Goal: Information Seeking & Learning: Check status

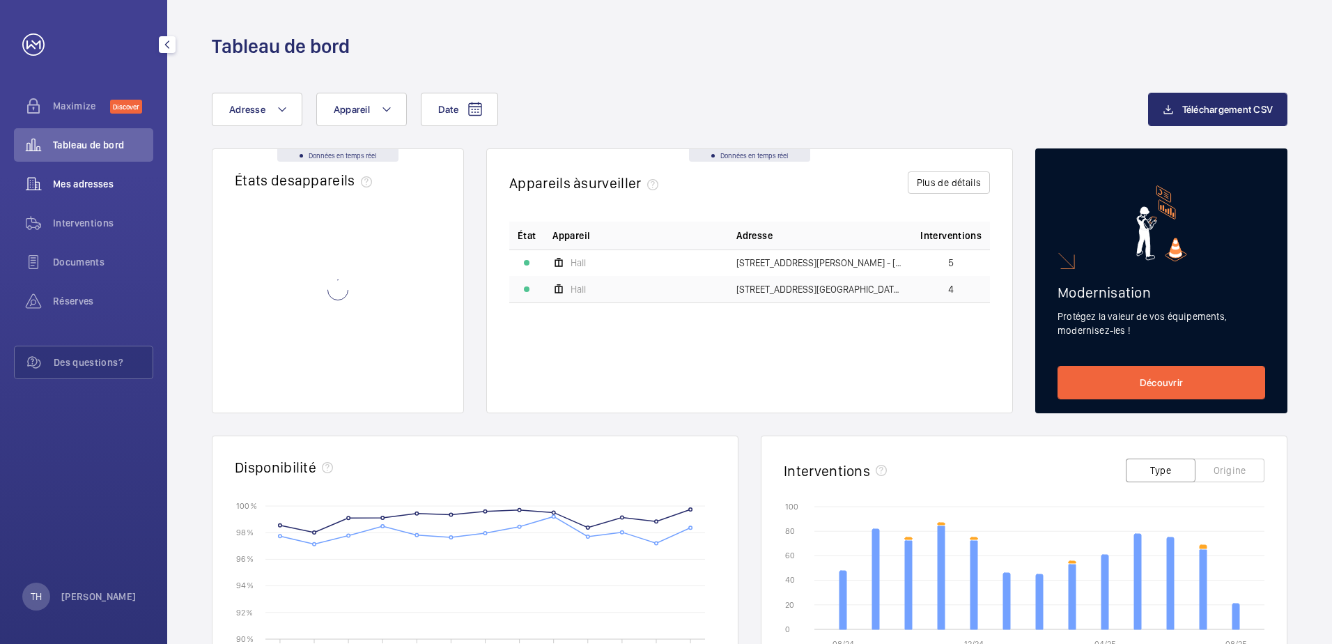
click at [86, 188] on span "Mes adresses" at bounding box center [103, 184] width 100 height 14
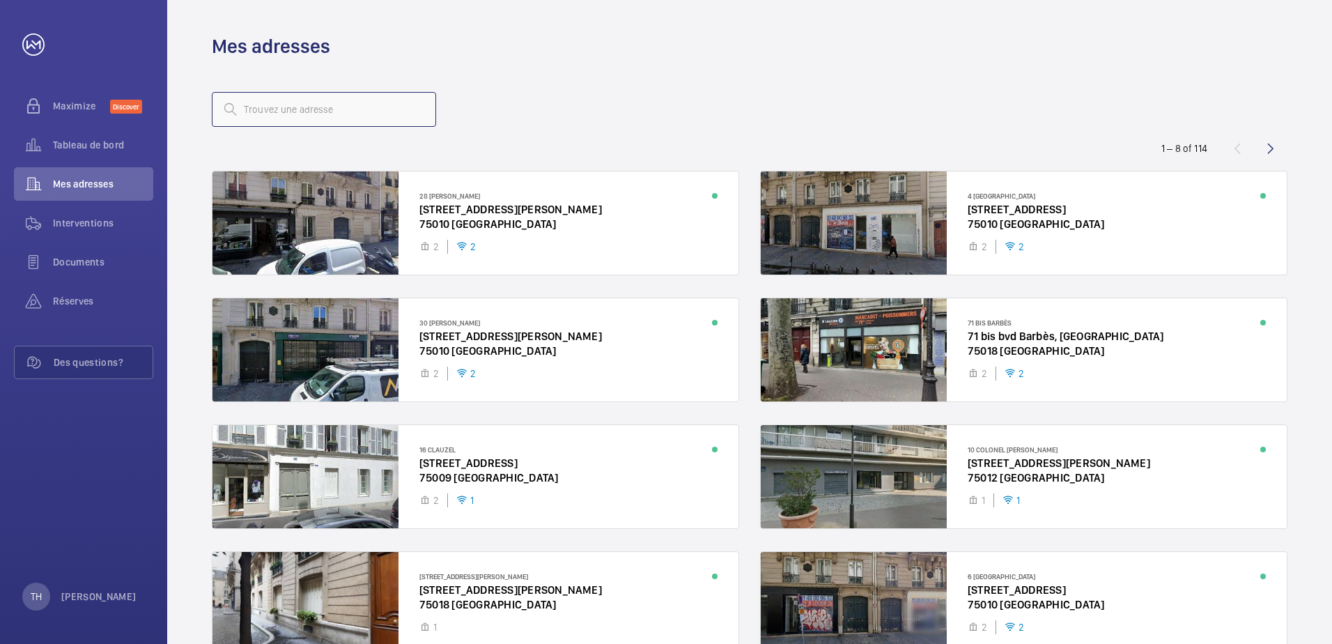
click at [302, 113] on input "text" at bounding box center [324, 109] width 224 height 35
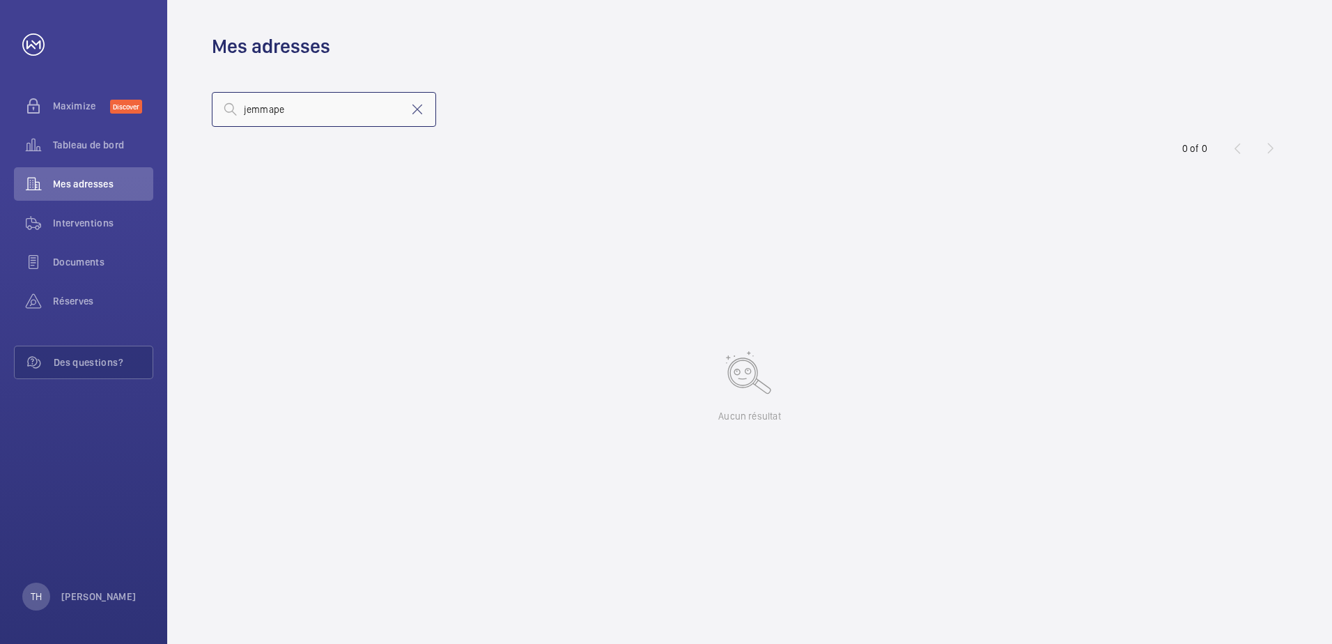
type input "jemmapes"
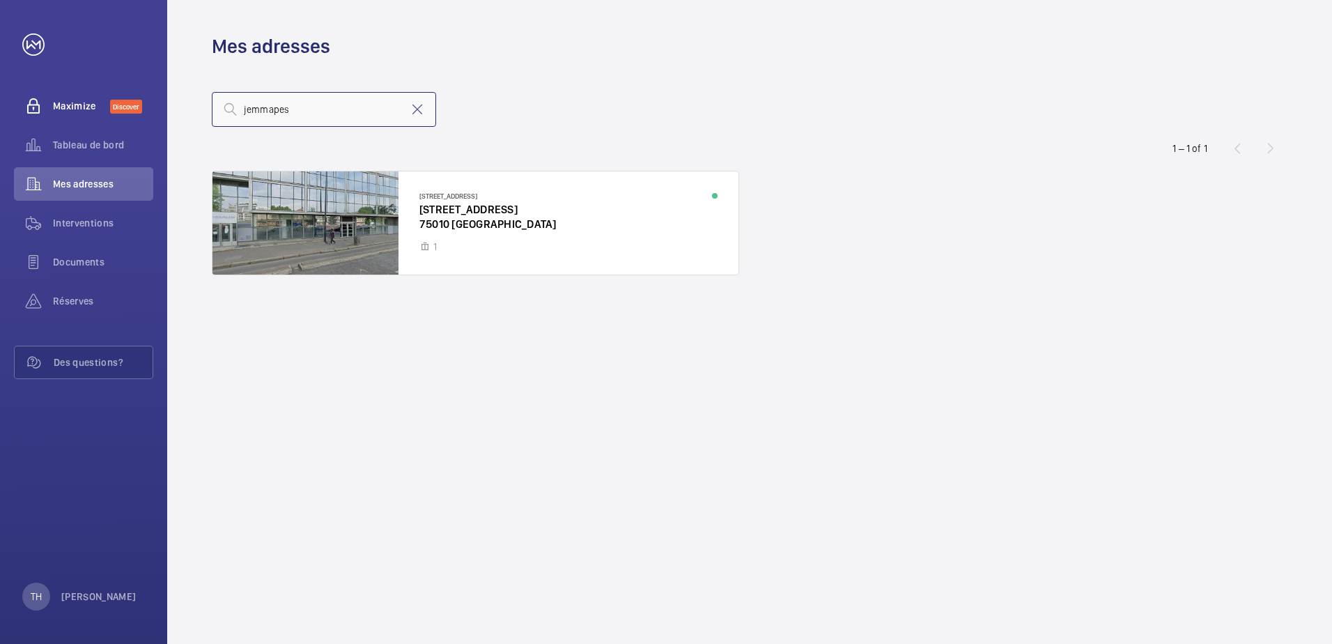
drag, startPoint x: 308, startPoint y: 114, endPoint x: 76, endPoint y: 114, distance: 232.0
click at [76, 114] on mat-sidenav-content "Maximize Discover Tableau de bord Mes adresses Interventions Documents Réserves…" at bounding box center [666, 322] width 1332 height 644
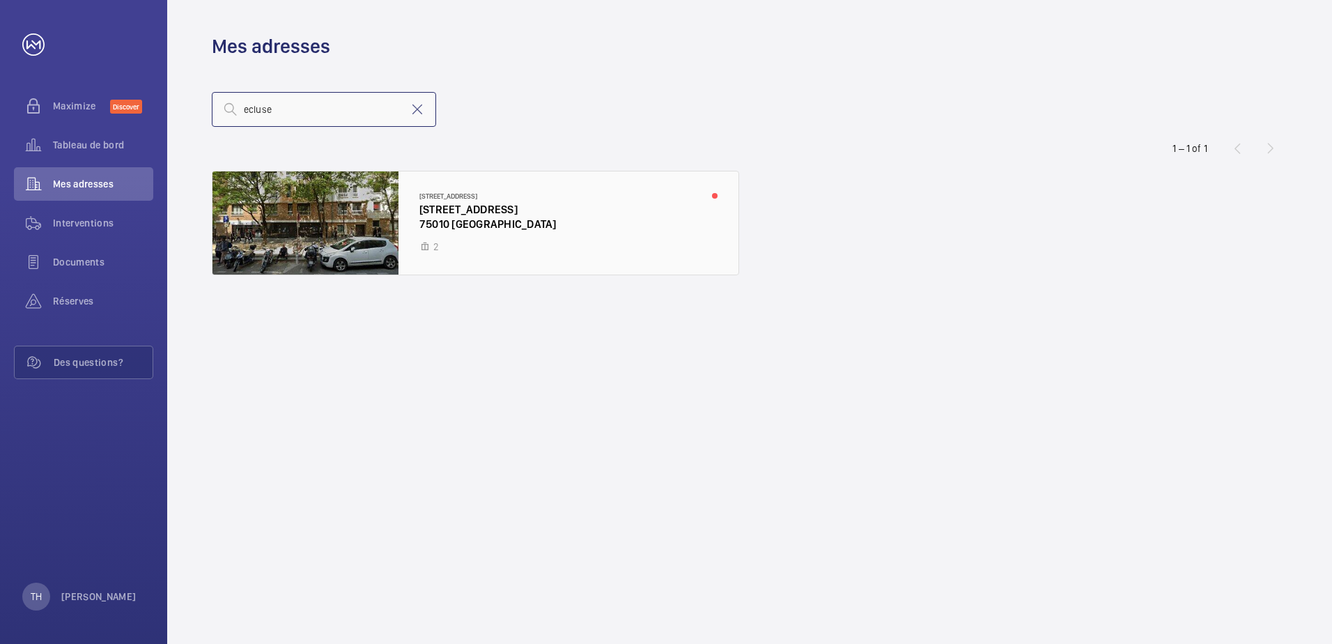
type input "ecluse"
click at [312, 222] on div at bounding box center [475, 222] width 526 height 103
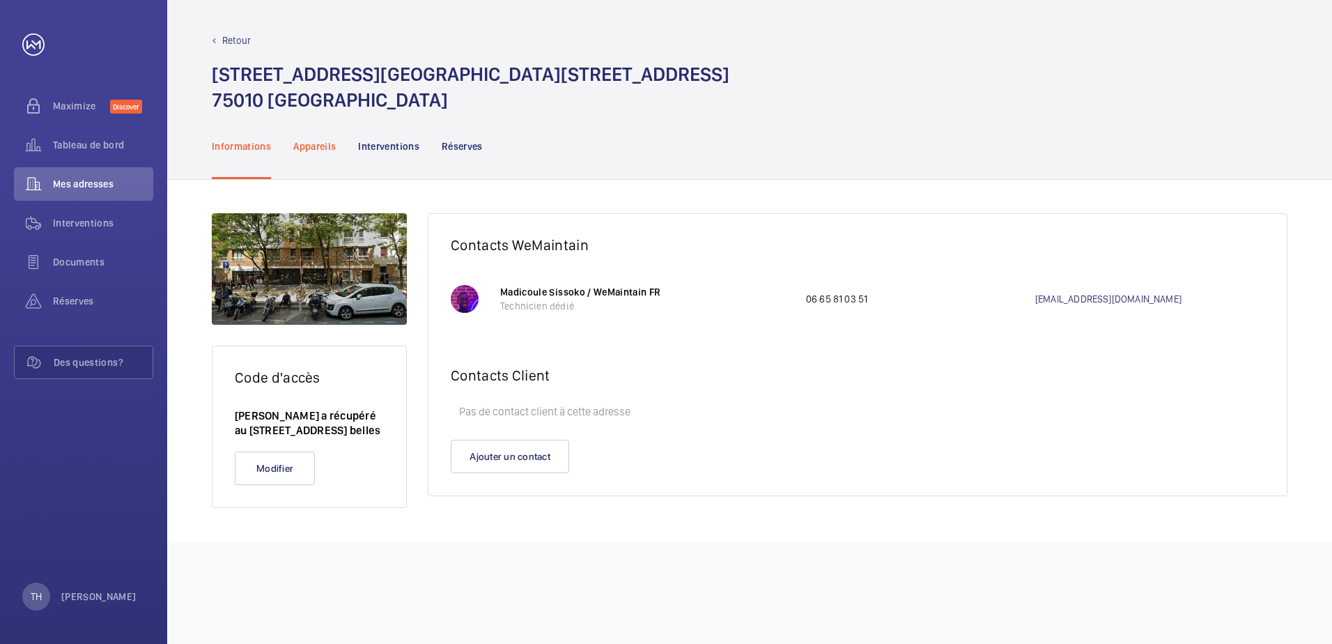
click at [325, 153] on div "Appareils" at bounding box center [314, 146] width 42 height 66
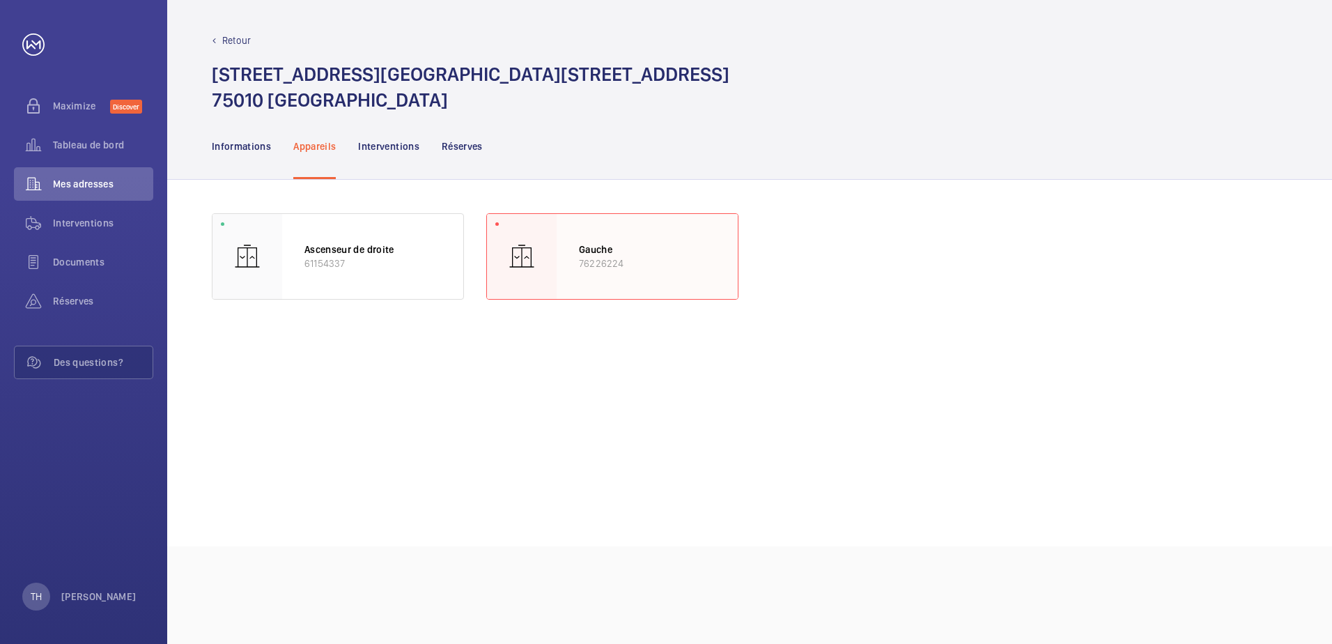
click at [614, 269] on p "76226224" at bounding box center [647, 263] width 137 height 14
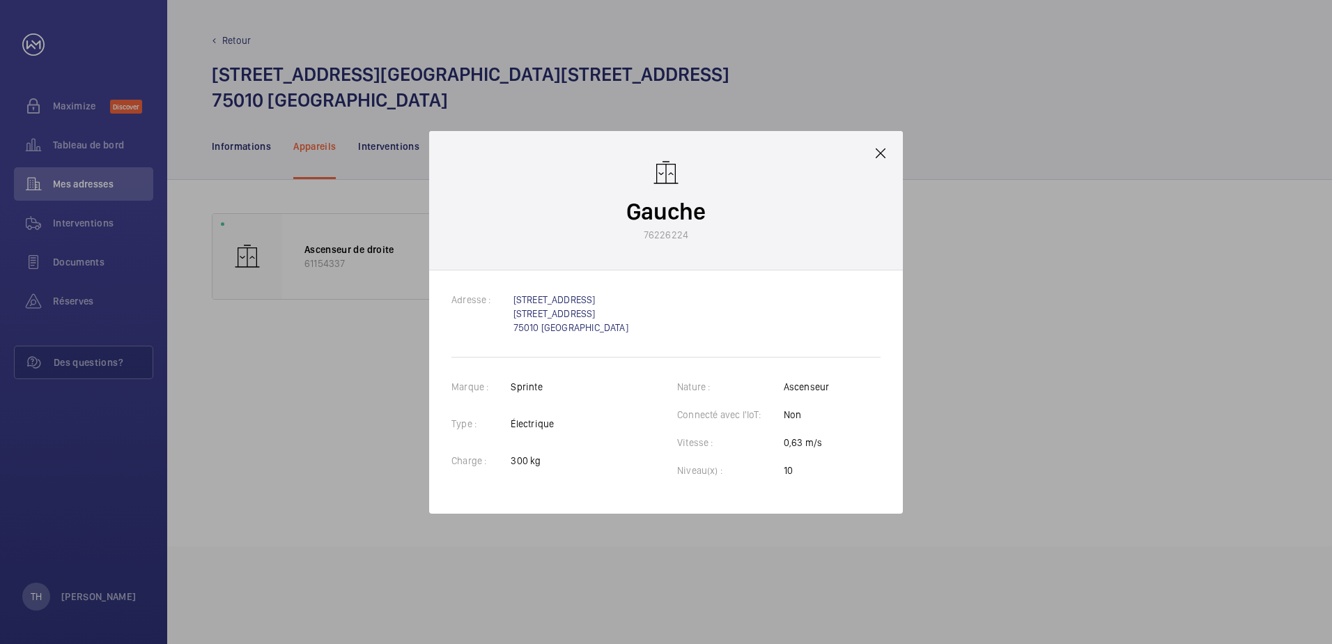
click at [312, 270] on div at bounding box center [666, 322] width 1332 height 644
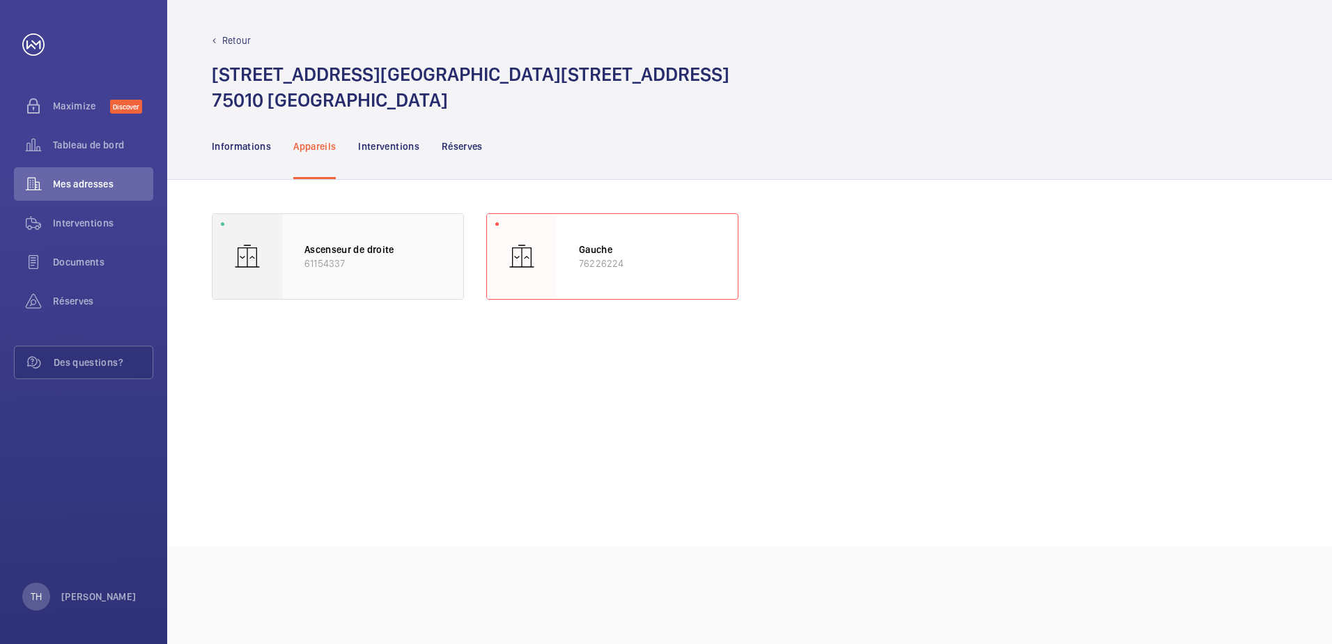
click at [285, 248] on div "Ascenseur de droite 61154337" at bounding box center [372, 256] width 181 height 85
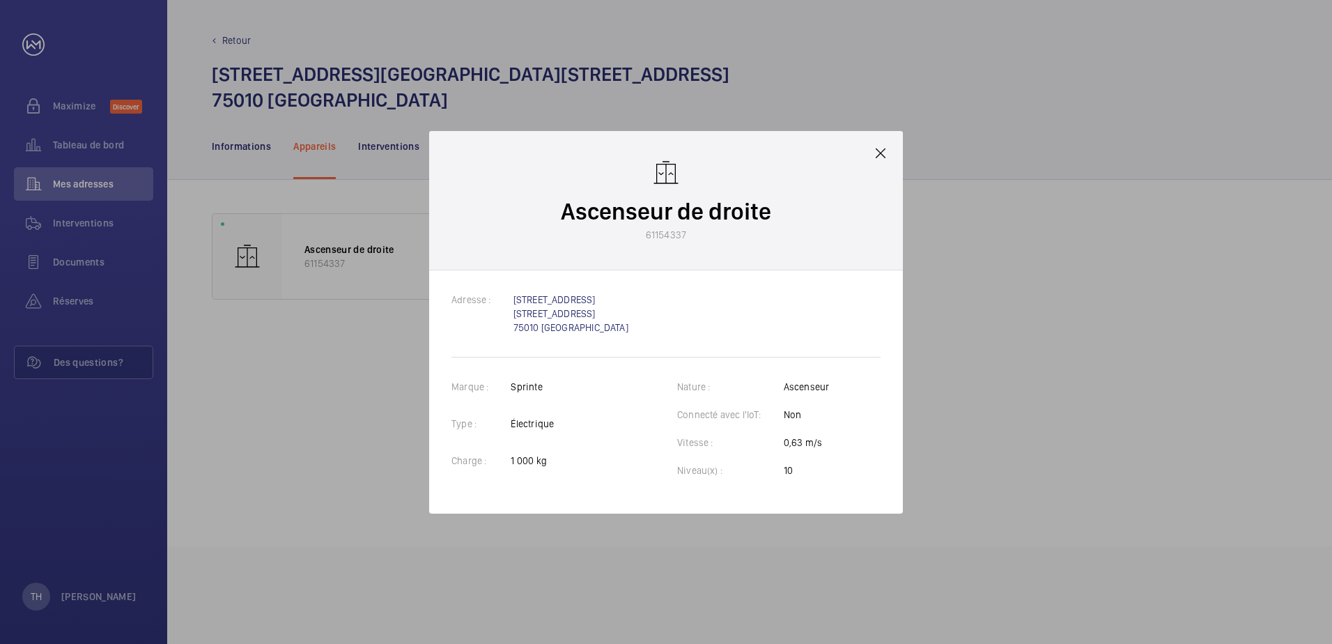
click at [885, 149] on mat-icon at bounding box center [880, 153] width 17 height 17
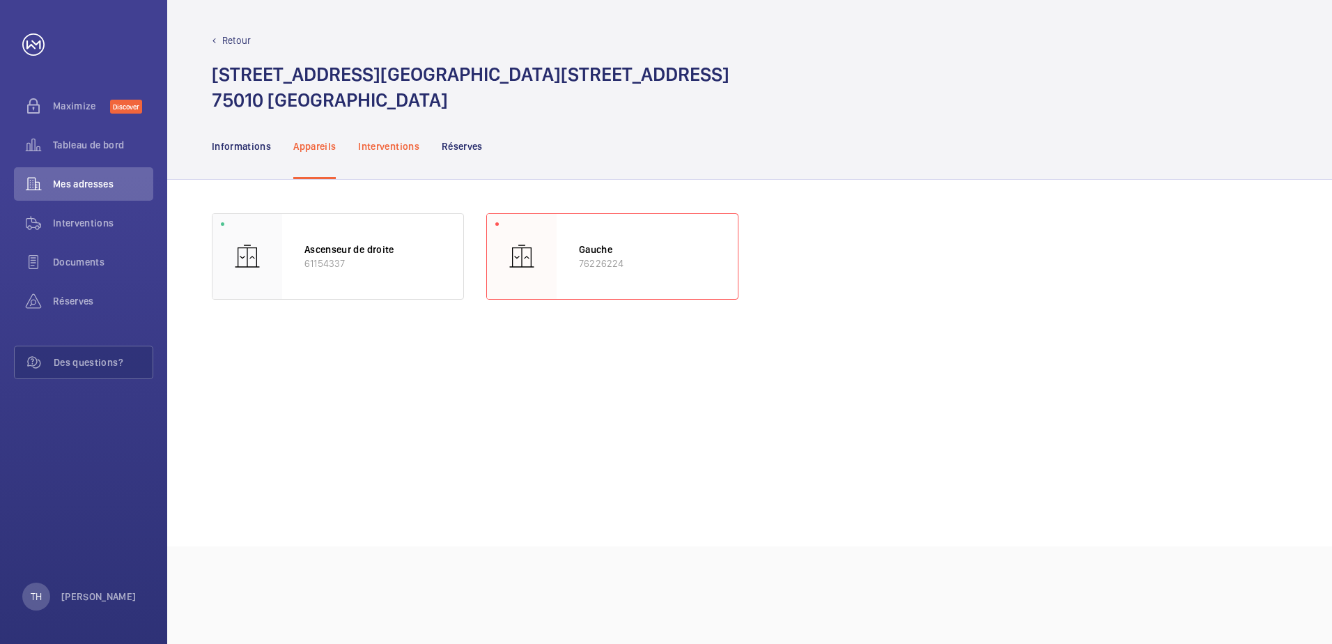
click at [397, 139] on p "Interventions" at bounding box center [388, 146] width 61 height 14
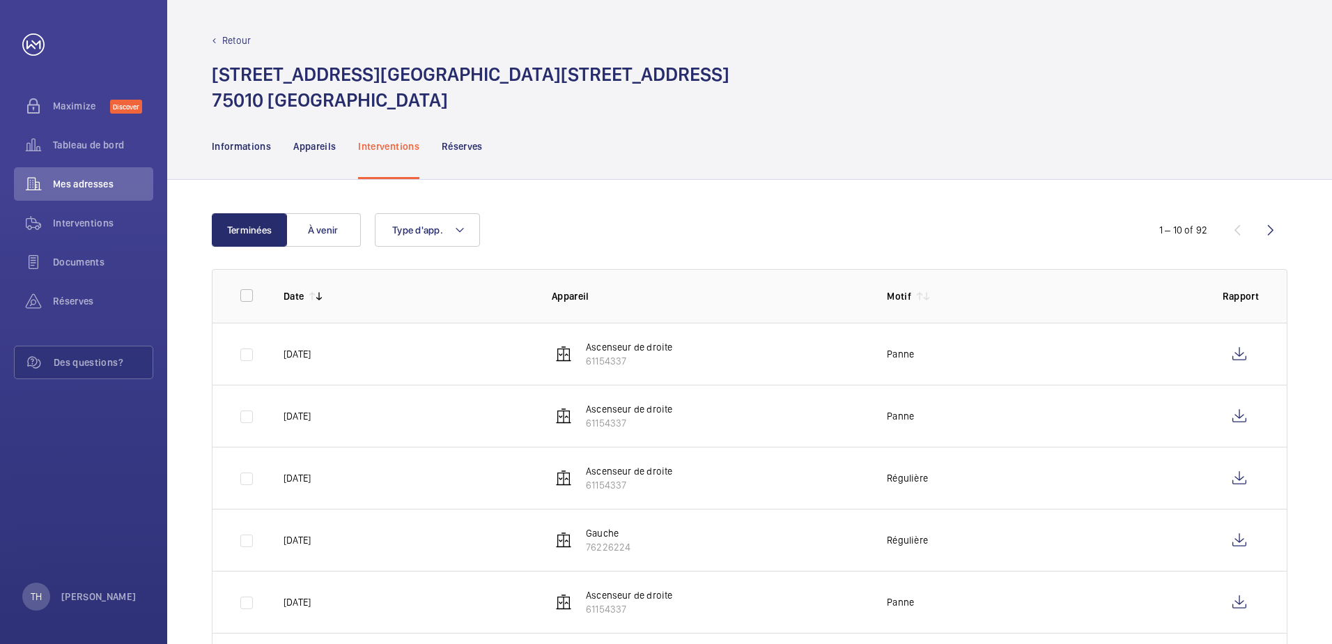
scroll to position [70, 0]
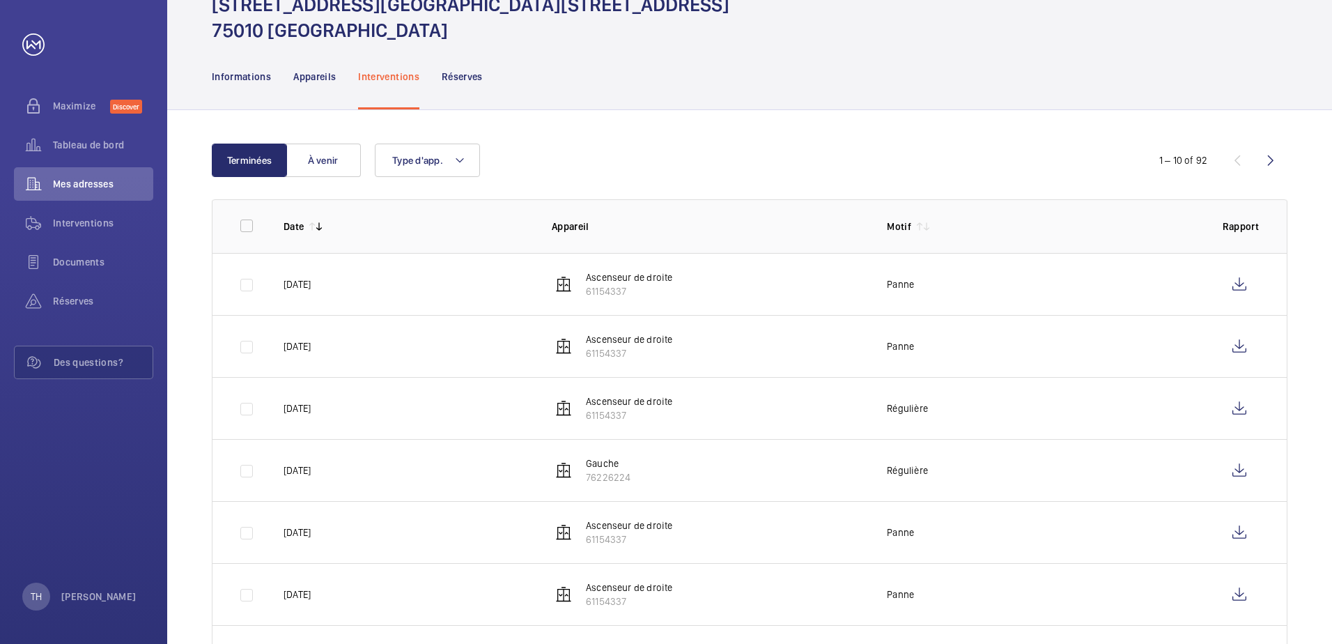
click at [286, 286] on p "[DATE]" at bounding box center [297, 284] width 27 height 14
click at [1247, 277] on wm-front-icon-button at bounding box center [1238, 283] width 33 height 33
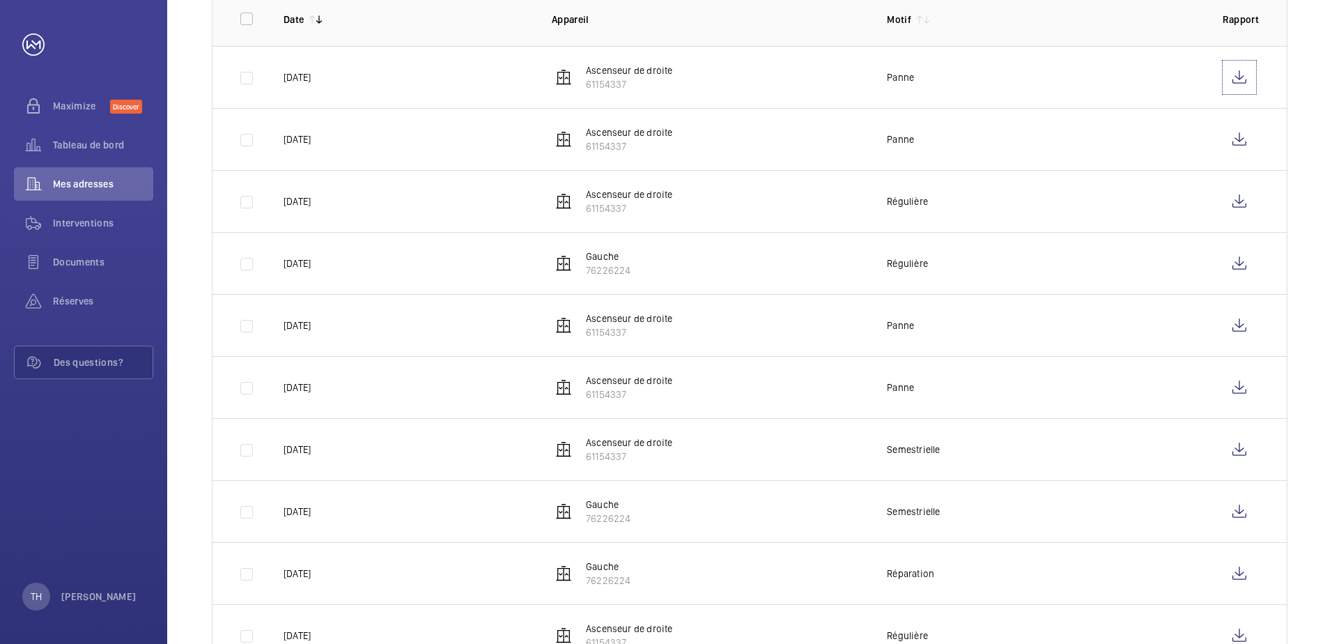
scroll to position [333, 0]
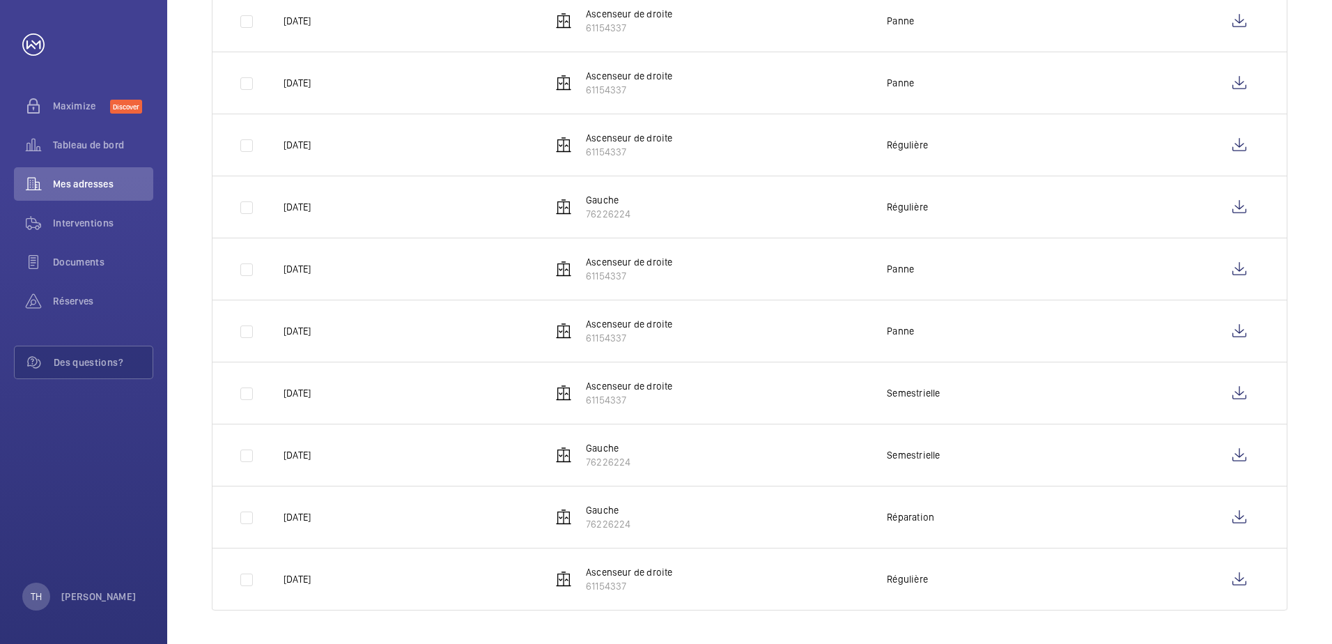
click at [596, 508] on p "Gauche" at bounding box center [608, 510] width 45 height 14
click at [1256, 518] on td at bounding box center [1243, 517] width 86 height 62
click at [1245, 520] on wm-front-icon-button at bounding box center [1238, 516] width 33 height 33
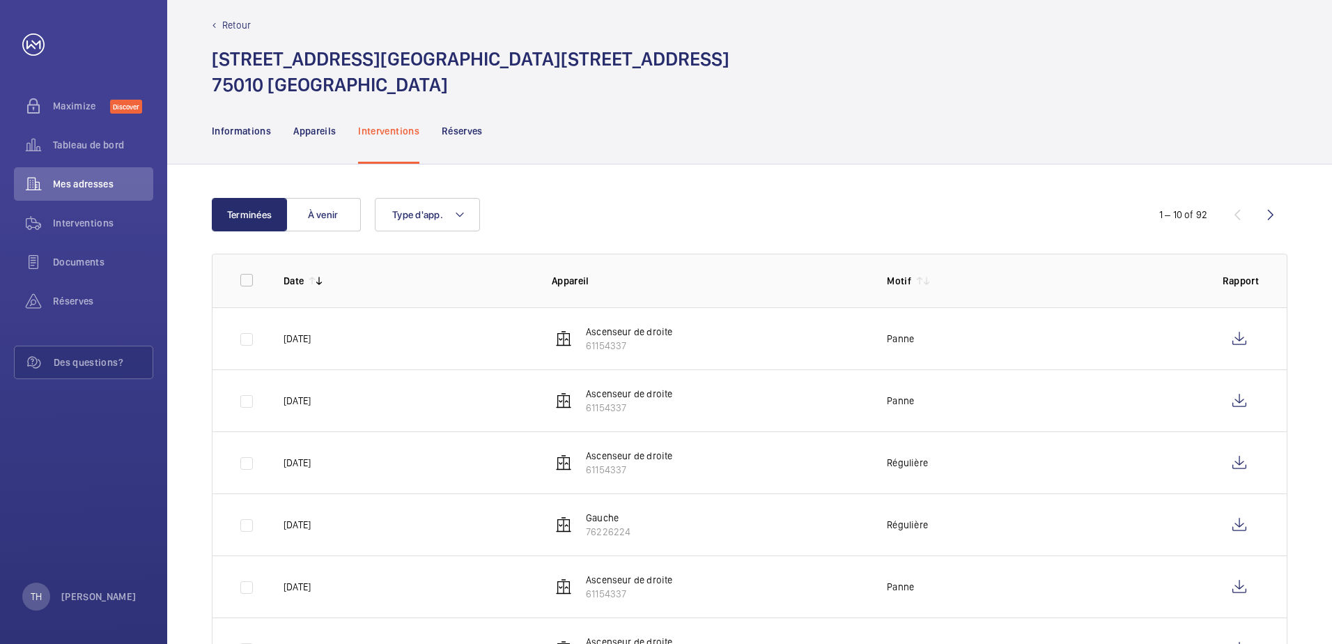
scroll to position [0, 0]
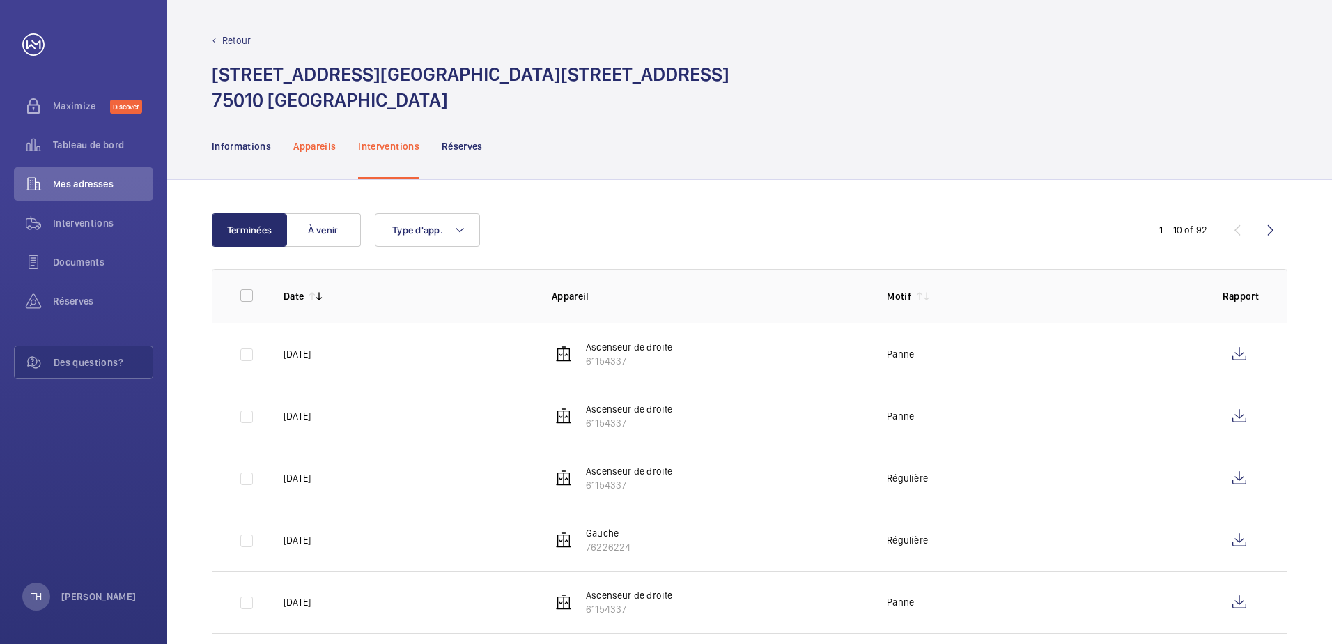
click at [319, 150] on p "Appareils" at bounding box center [314, 146] width 42 height 14
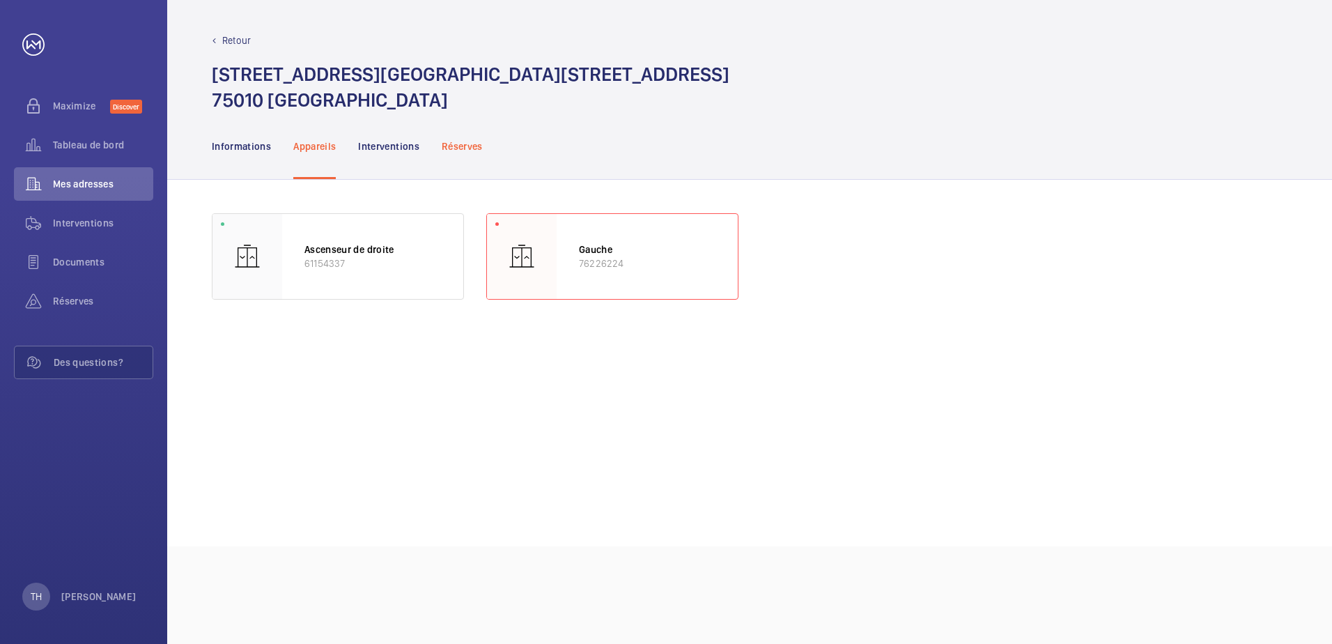
click at [450, 148] on p "Réserves" at bounding box center [462, 146] width 41 height 14
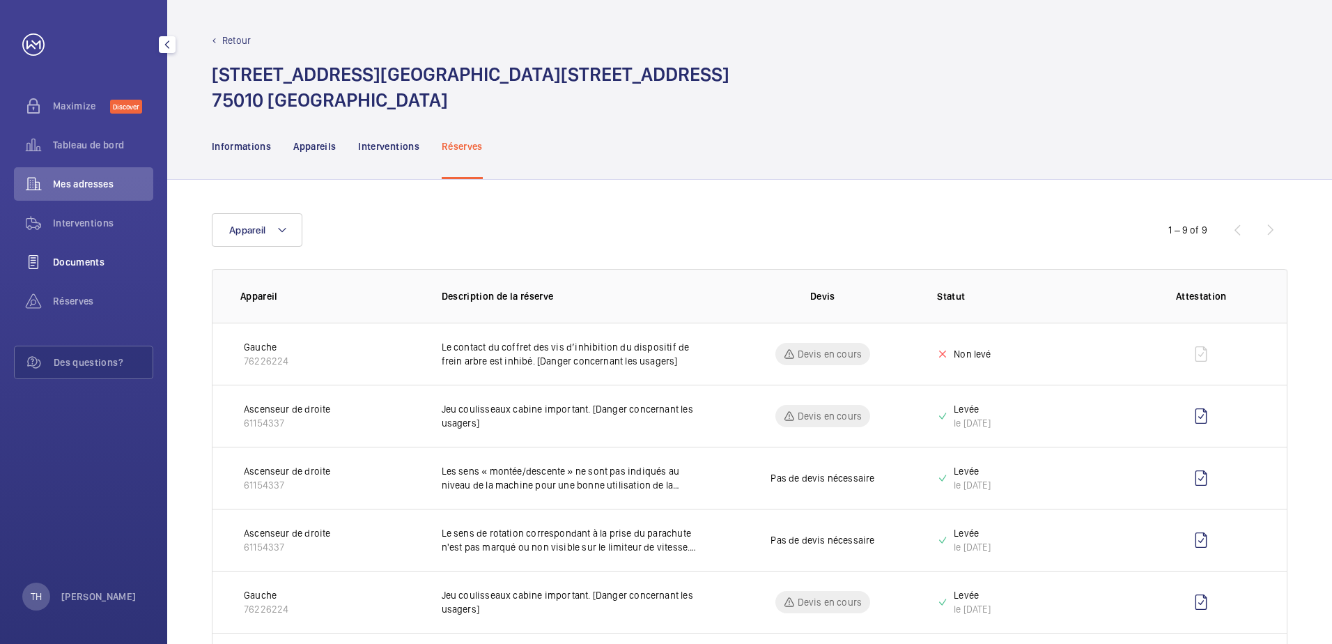
click at [65, 261] on span "Documents" at bounding box center [103, 262] width 100 height 14
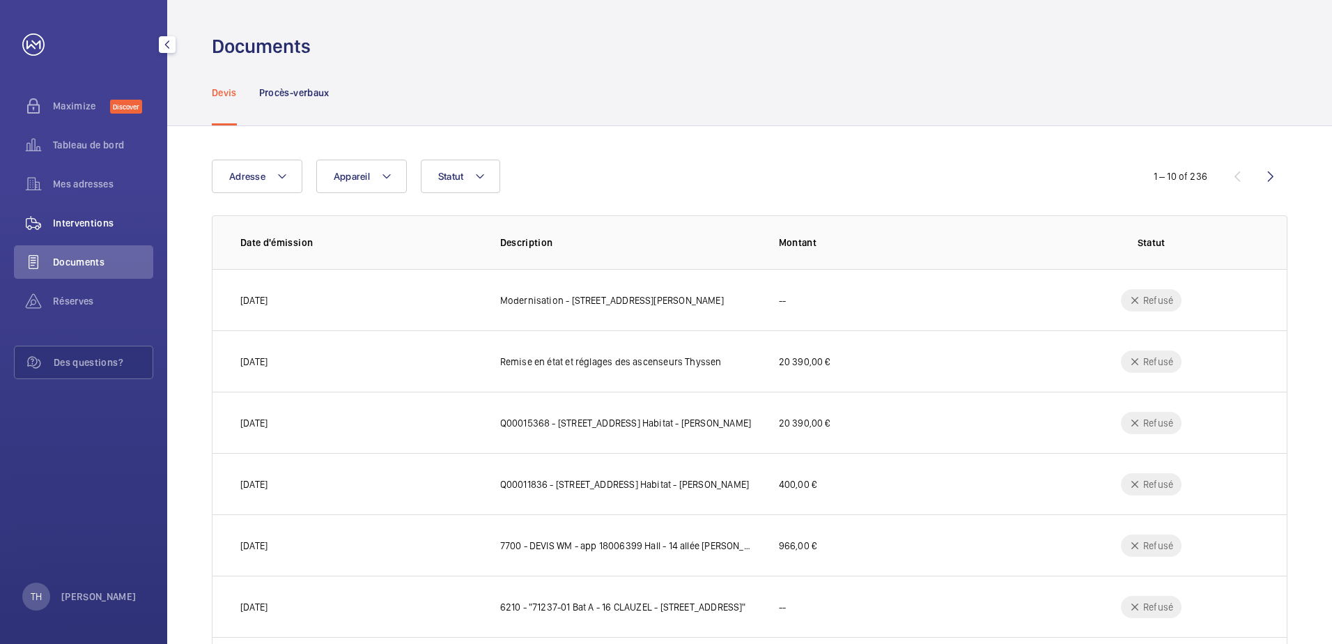
click at [89, 226] on span "Interventions" at bounding box center [103, 223] width 100 height 14
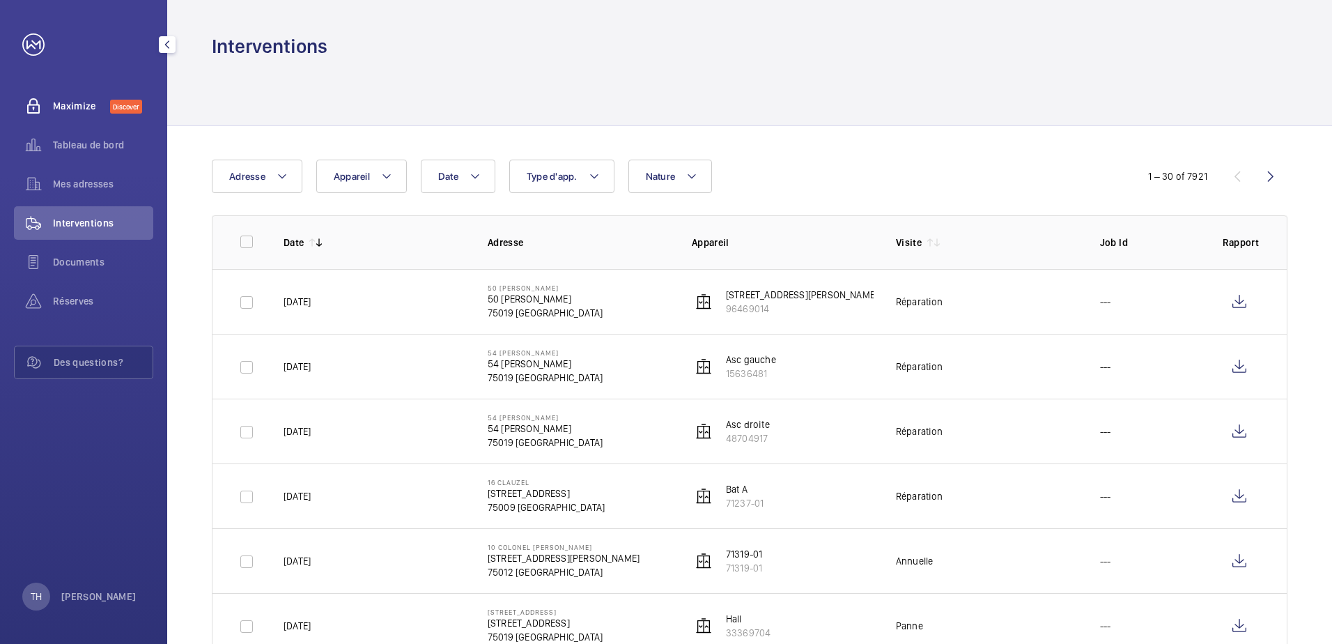
drag, startPoint x: 52, startPoint y: 107, endPoint x: 60, endPoint y: 113, distance: 9.5
click at [53, 107] on div "Maximize Discover" at bounding box center [83, 105] width 139 height 33
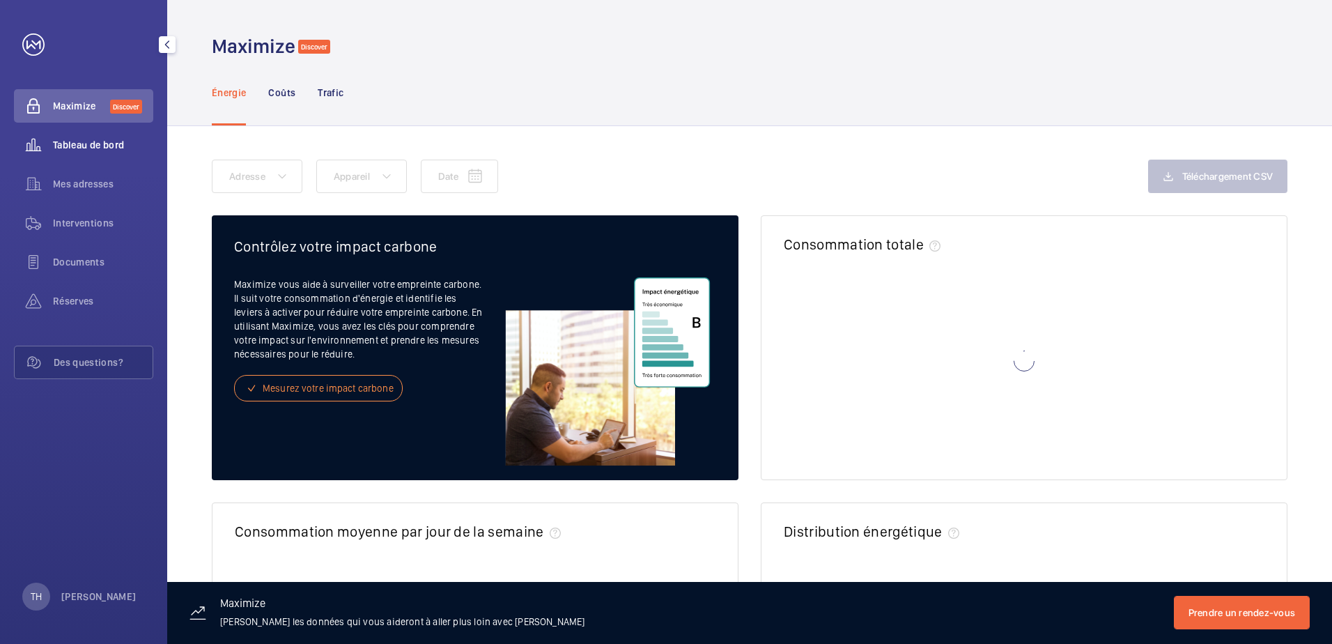
click at [73, 148] on span "Tableau de bord" at bounding box center [103, 145] width 100 height 14
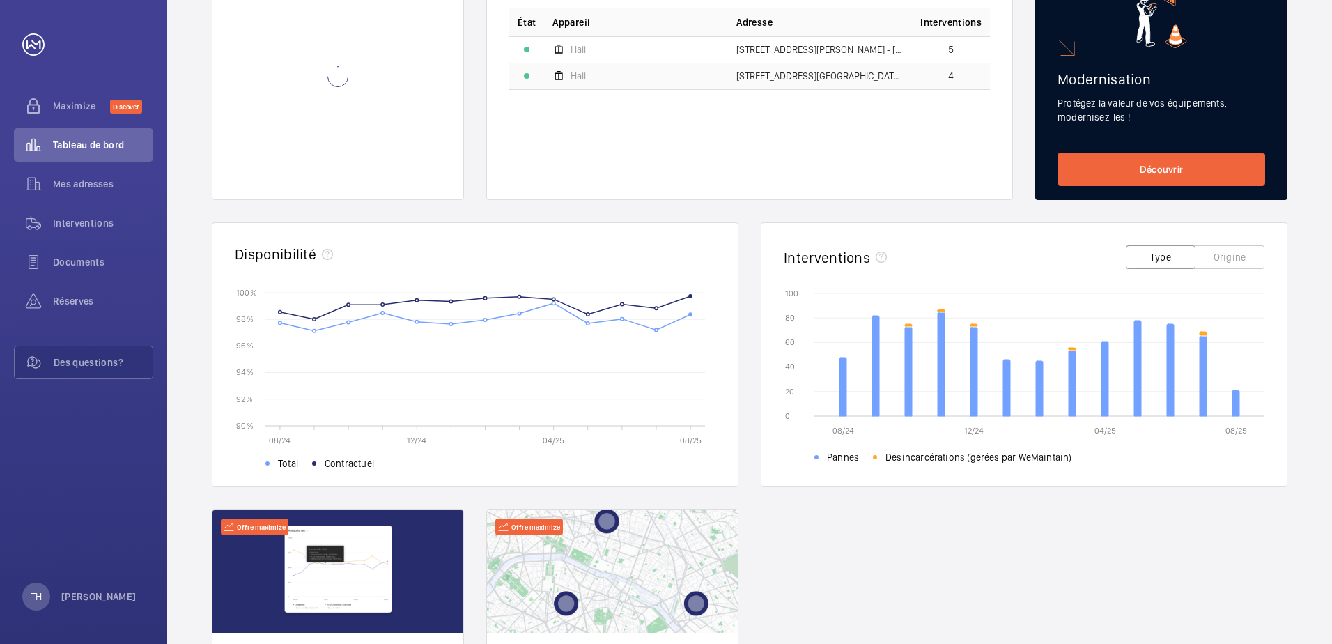
scroll to position [377, 0]
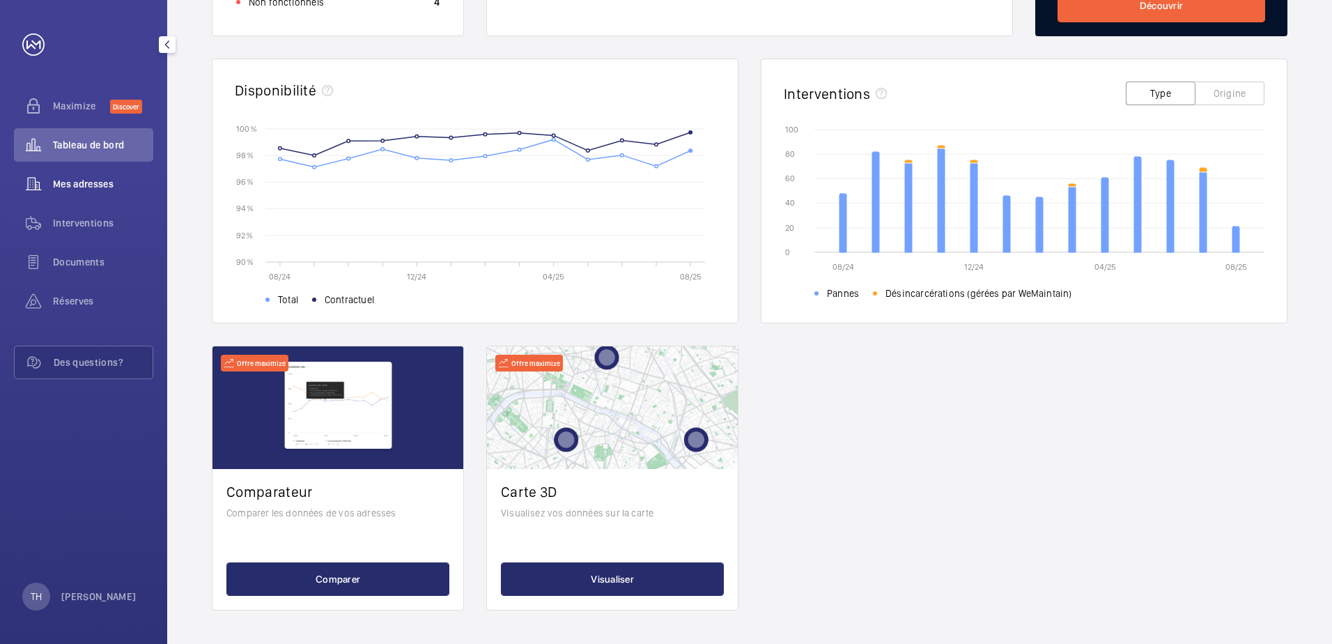
click at [48, 190] on wm-front-icon-button at bounding box center [33, 183] width 39 height 33
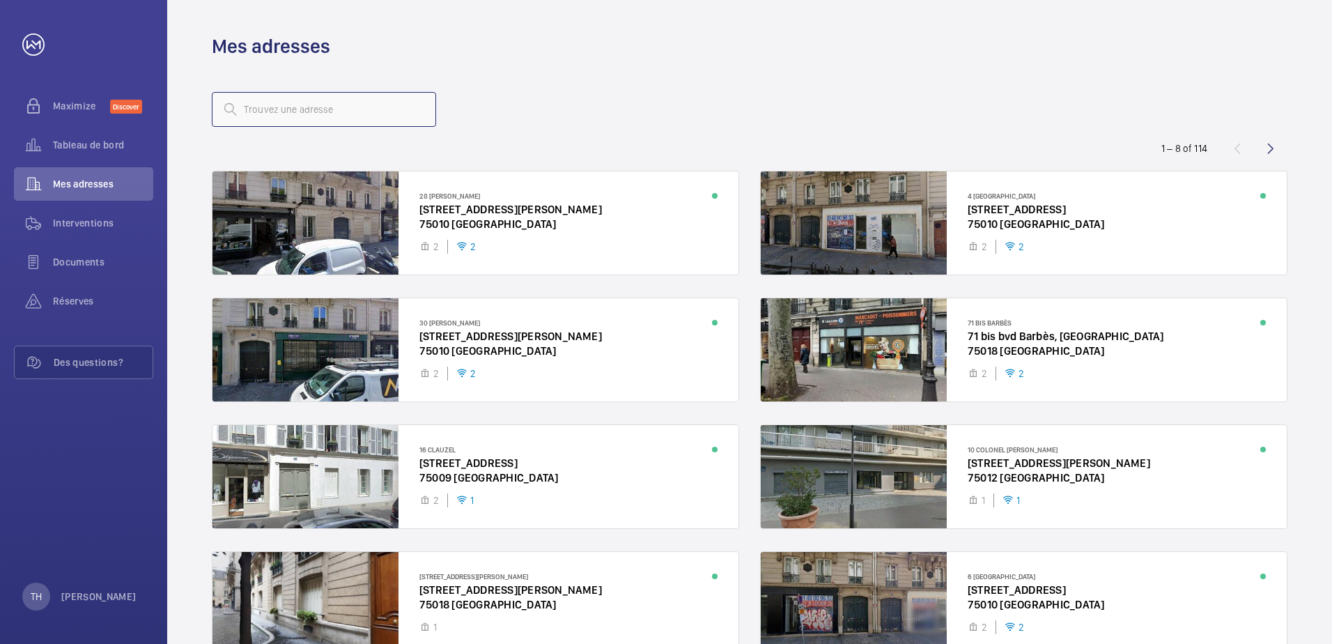
click at [265, 113] on input "text" at bounding box center [324, 109] width 224 height 35
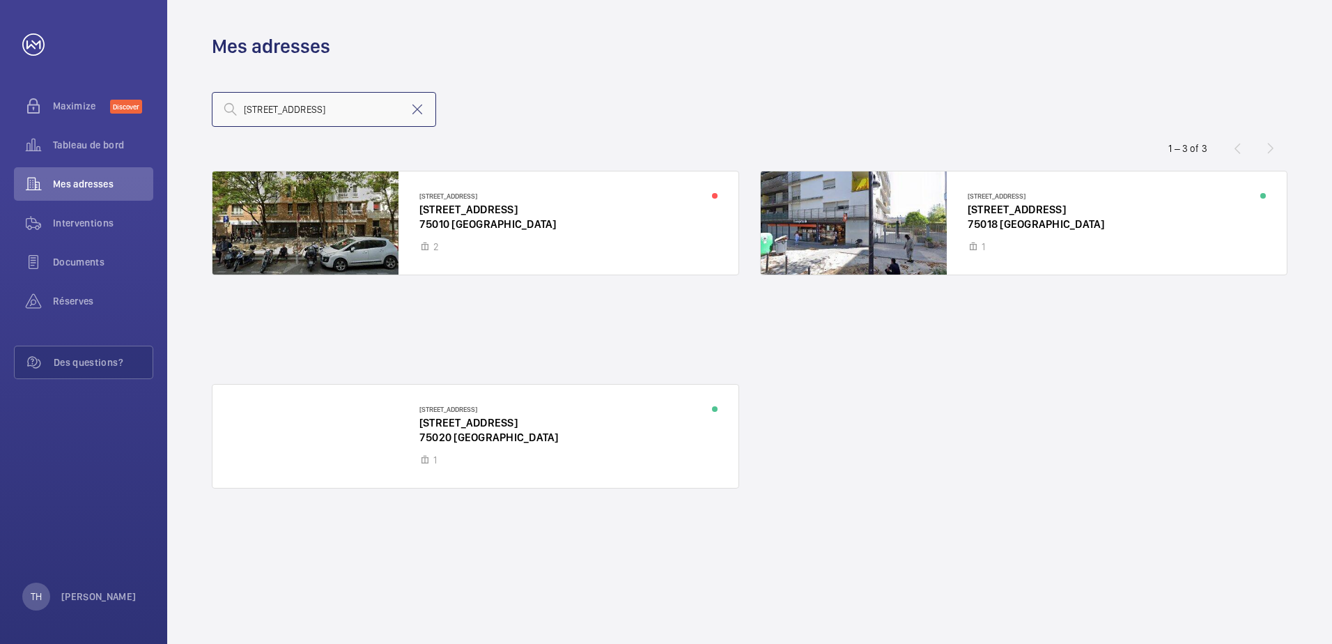
type input "[STREET_ADDRESS]"
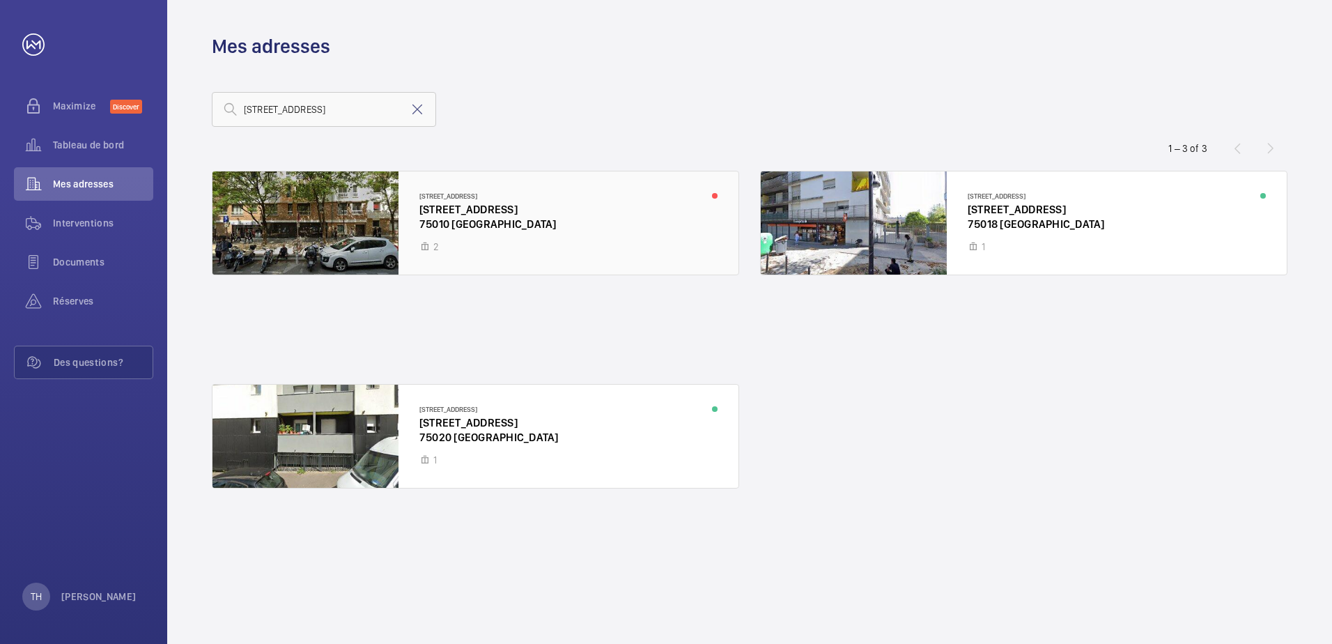
click at [607, 248] on div at bounding box center [475, 222] width 526 height 103
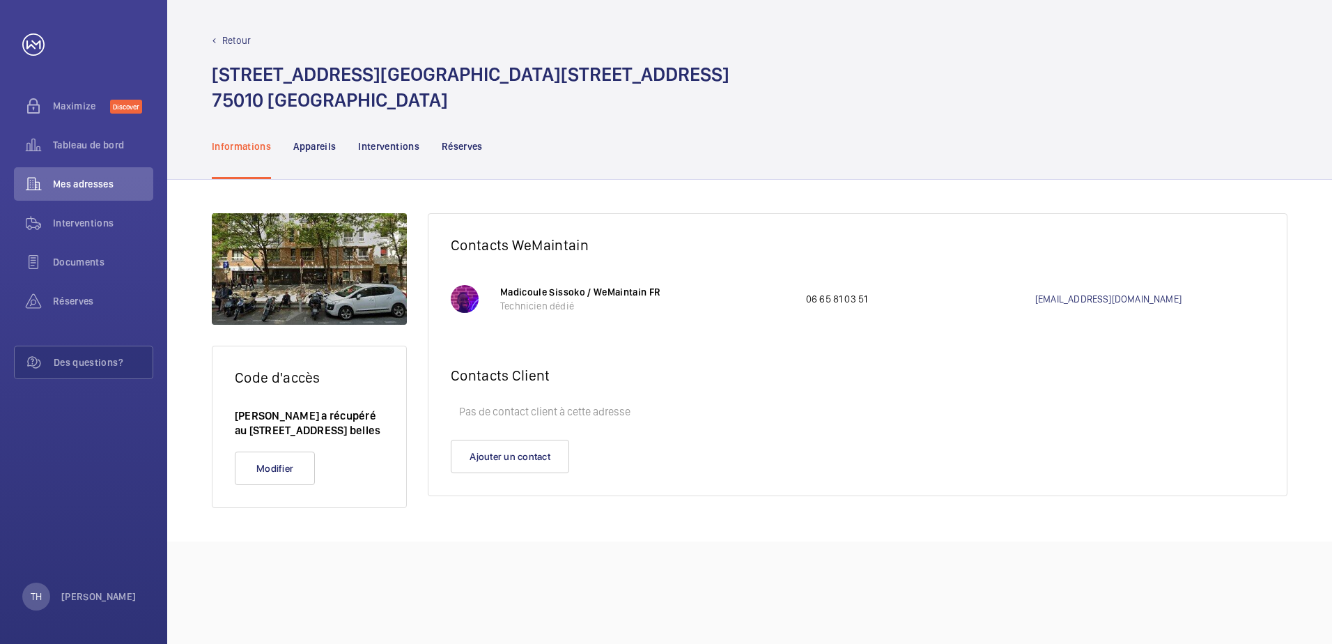
click at [287, 124] on nav "Informations Appareils Interventions Réserves" at bounding box center [347, 146] width 271 height 66
click at [300, 134] on div "Appareils" at bounding box center [314, 146] width 42 height 66
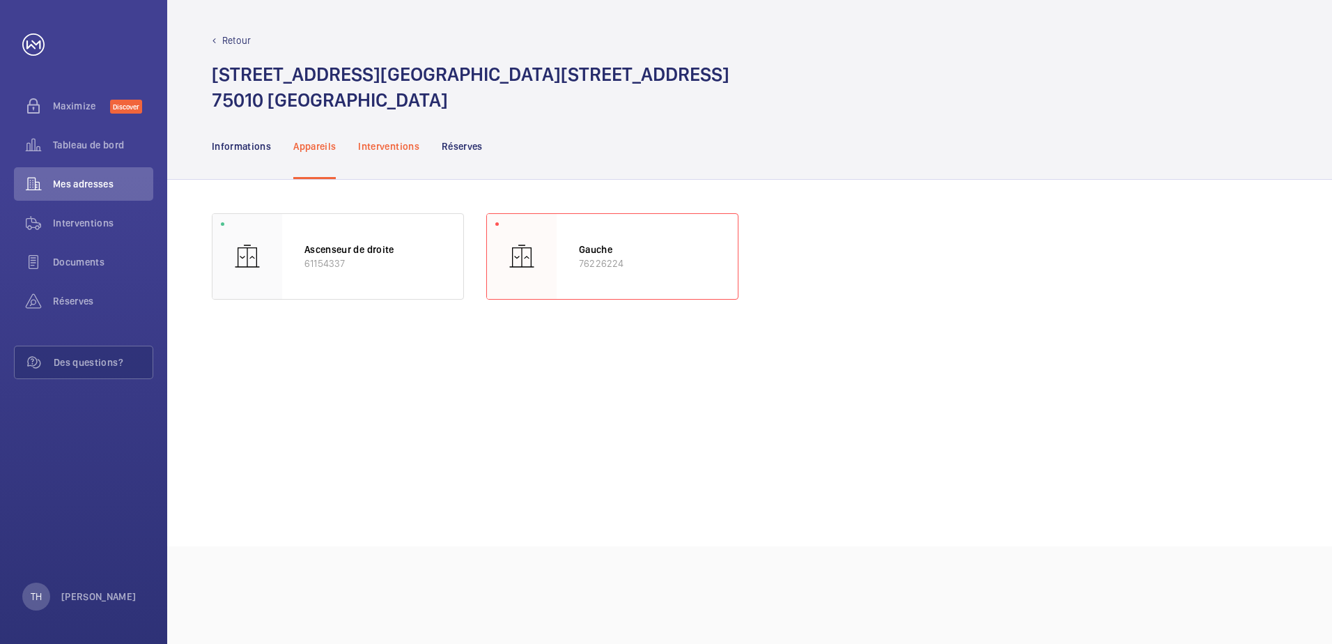
click at [387, 147] on p "Interventions" at bounding box center [388, 146] width 61 height 14
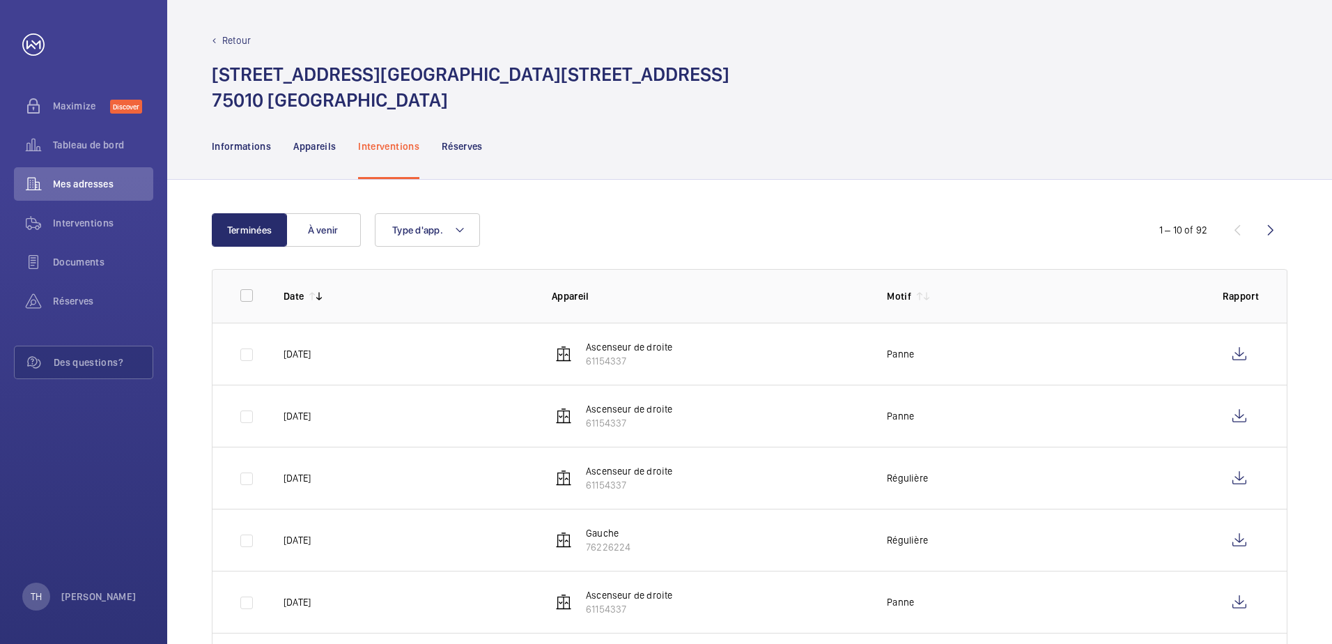
click at [339, 159] on nav "Informations Appareils Interventions Réserves" at bounding box center [347, 146] width 271 height 66
click at [329, 153] on div "Appareils" at bounding box center [314, 146] width 42 height 66
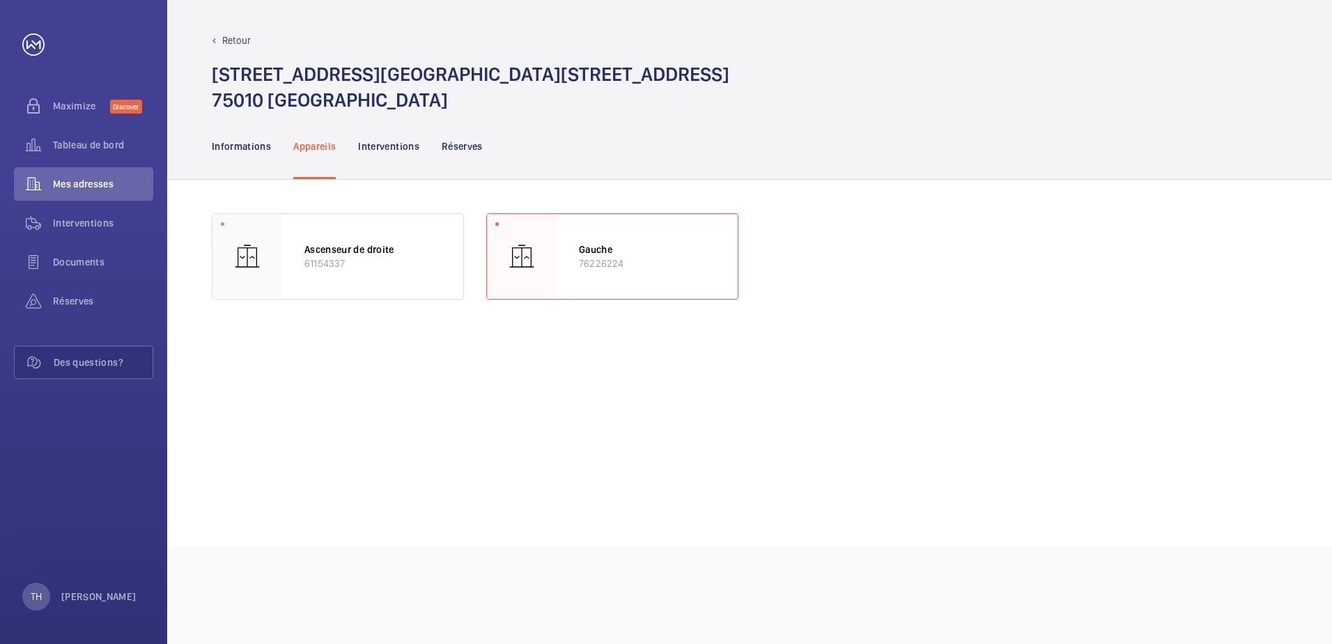
click at [653, 341] on wm-front-async-data-loader "Ascenseur de droite 61154337 Gauche 76226224" at bounding box center [750, 363] width 1076 height 300
click at [385, 284] on div "Ascenseur de droite 61154337" at bounding box center [372, 256] width 181 height 85
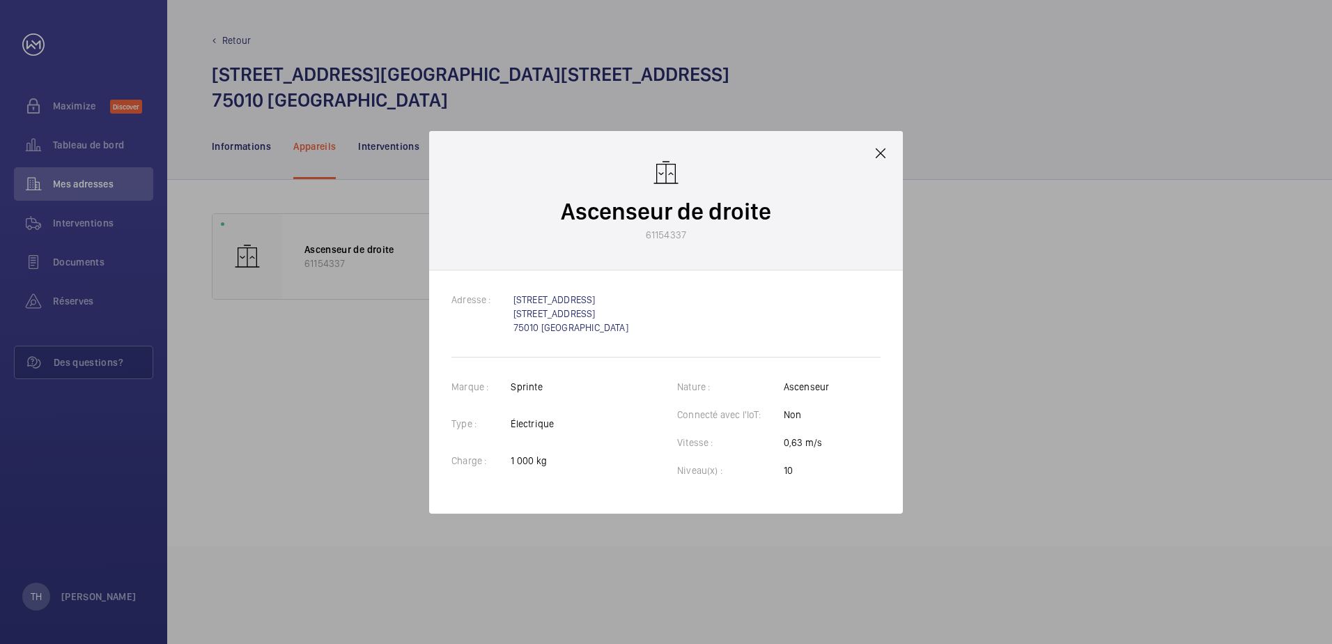
click at [883, 169] on div "Ascenseur de droite 61154337" at bounding box center [666, 200] width 474 height 139
click at [877, 157] on mat-icon at bounding box center [880, 153] width 17 height 17
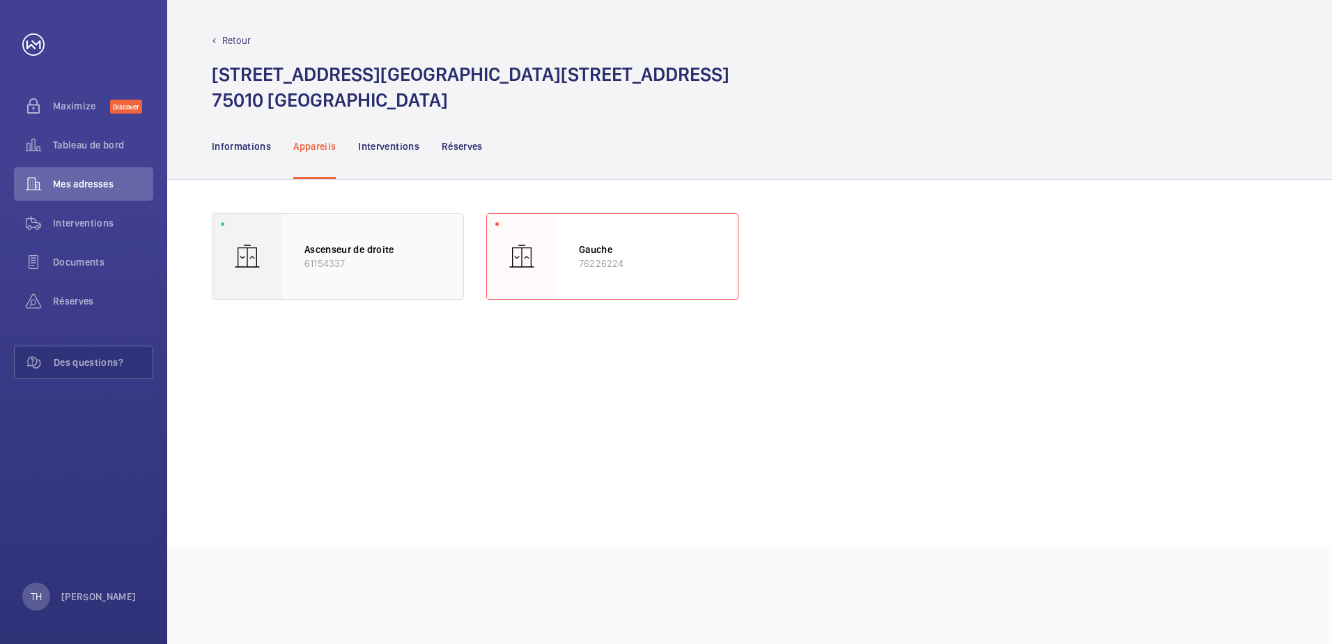
click at [264, 240] on div at bounding box center [247, 256] width 70 height 85
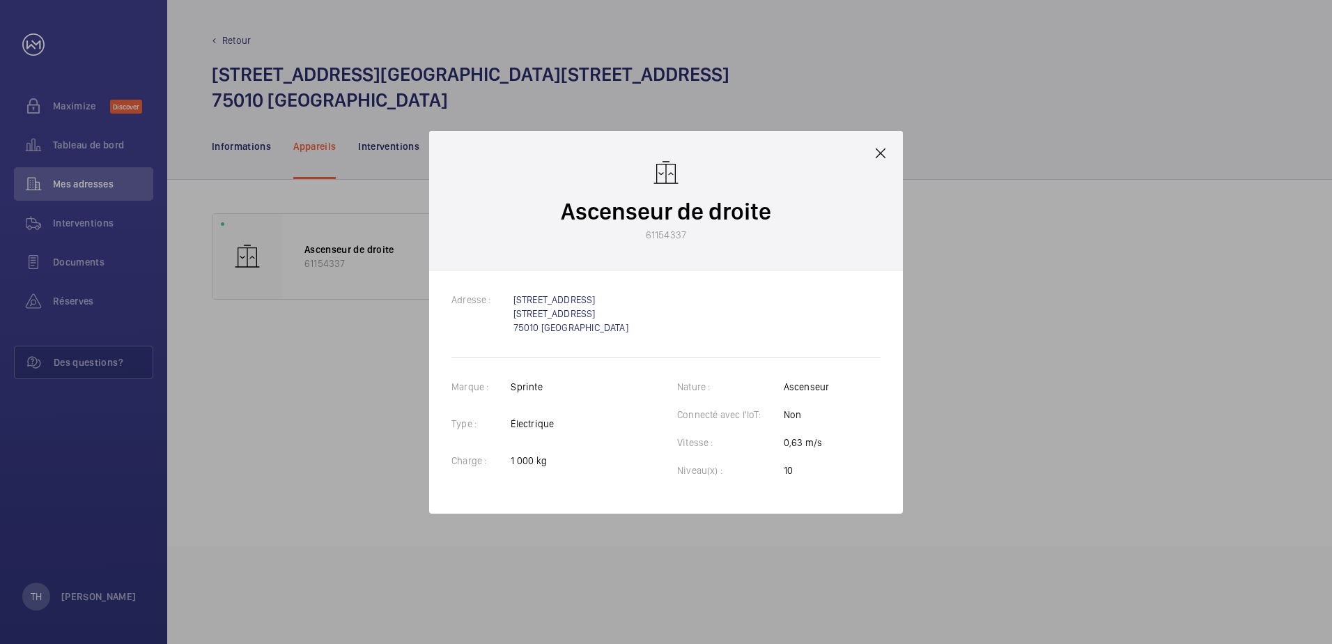
click at [881, 148] on mat-icon at bounding box center [880, 153] width 17 height 17
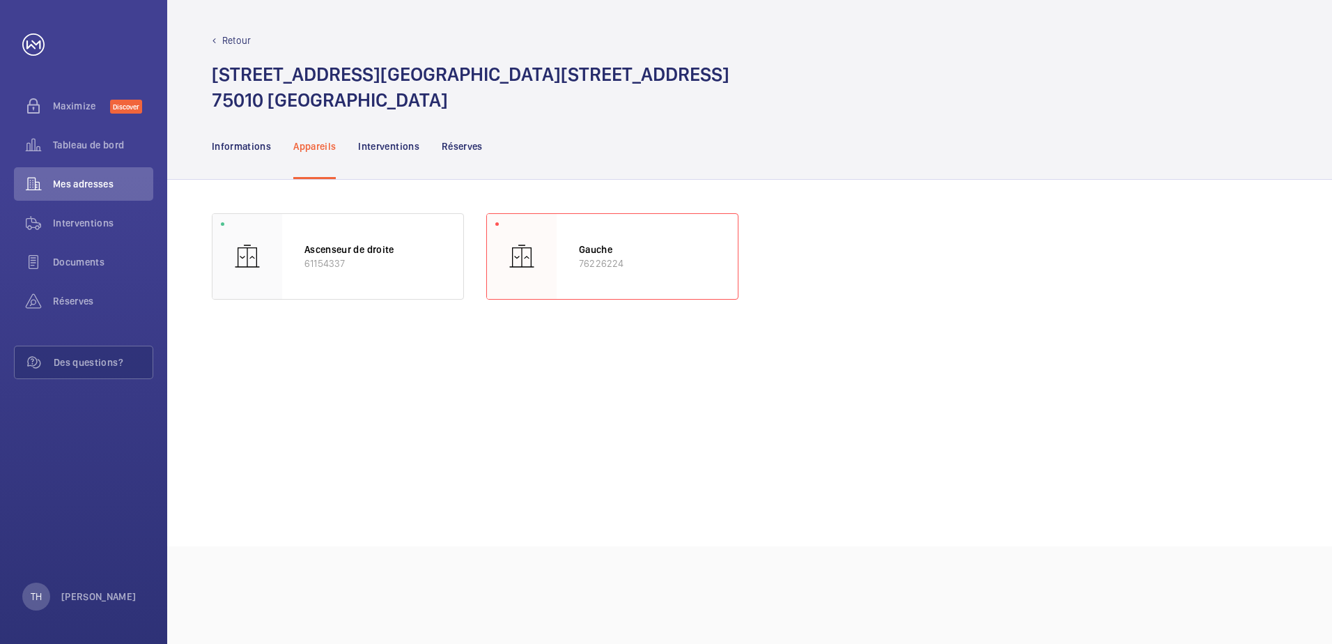
click at [727, 305] on wm-front-async-data-loader "Ascenseur de droite 61154337 Gauche 76226224" at bounding box center [750, 363] width 1076 height 300
click at [668, 262] on p "76226224" at bounding box center [647, 263] width 137 height 14
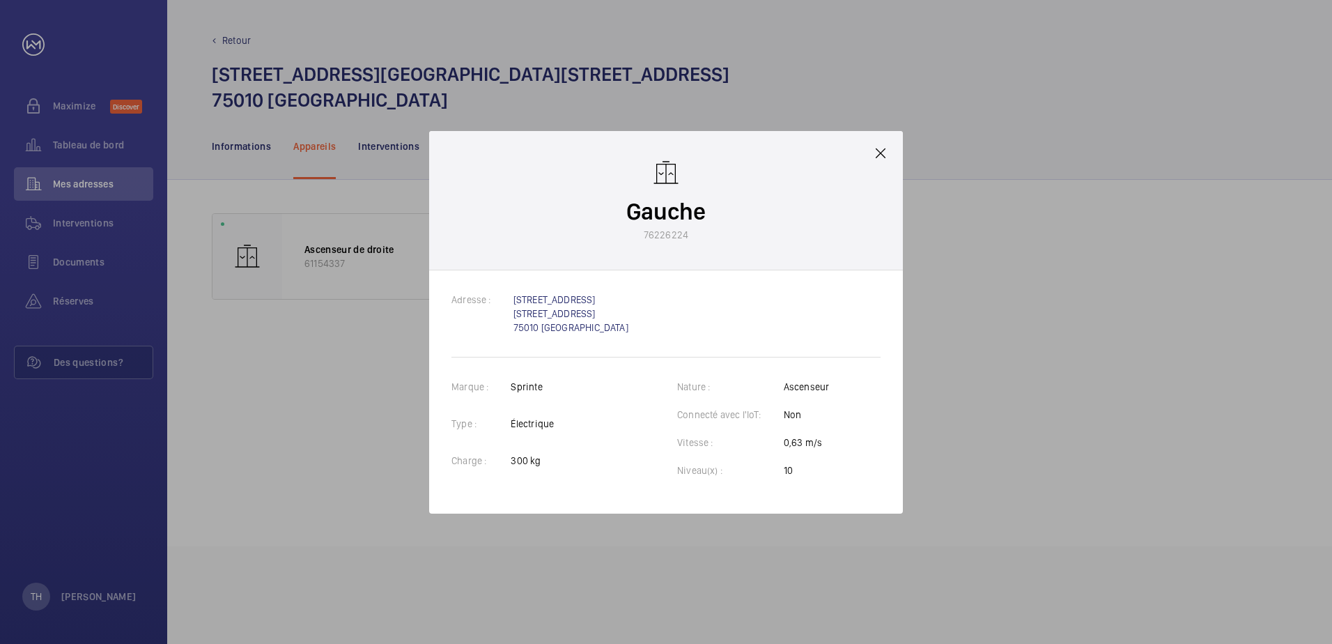
click at [668, 262] on div "Gauche 76226224" at bounding box center [666, 200] width 474 height 139
drag, startPoint x: 668, startPoint y: 262, endPoint x: 683, endPoint y: 350, distance: 89.7
click at [683, 350] on div "Adresse : [STREET_ADDRESS][GEOGRAPHIC_DATA][STREET_ADDRESS]" at bounding box center [665, 325] width 429 height 65
drag, startPoint x: 512, startPoint y: 382, endPoint x: 733, endPoint y: 461, distance: 234.4
click at [733, 461] on wm-front-client-platform-elevator-details "Marque : Sprinte Type : Électrique Charge : 300 kg Nature : Ascenseur Connecté …" at bounding box center [665, 435] width 429 height 111
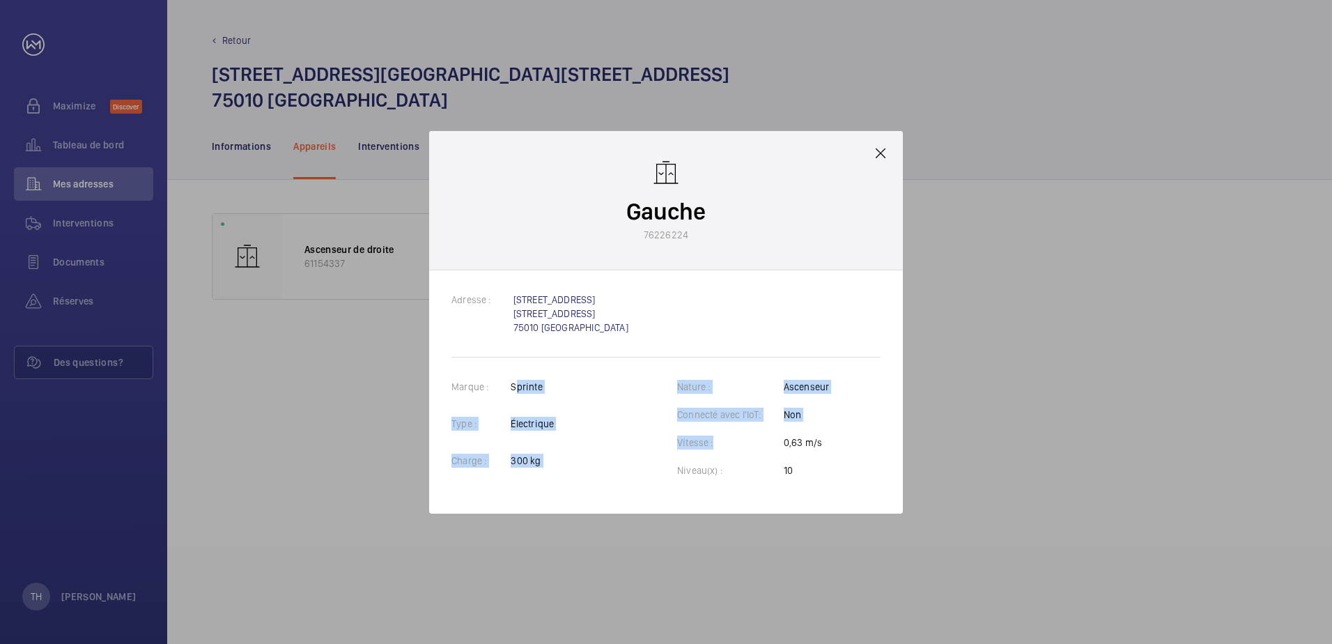
click at [733, 461] on td "Vitesse :" at bounding box center [730, 449] width 107 height 28
drag, startPoint x: 790, startPoint y: 465, endPoint x: 790, endPoint y: 473, distance: 7.7
click at [790, 473] on p "10" at bounding box center [807, 470] width 46 height 14
click at [878, 162] on div "Gauche 76226224" at bounding box center [666, 200] width 474 height 139
click at [890, 145] on div "Gauche 76226224" at bounding box center [666, 200] width 474 height 139
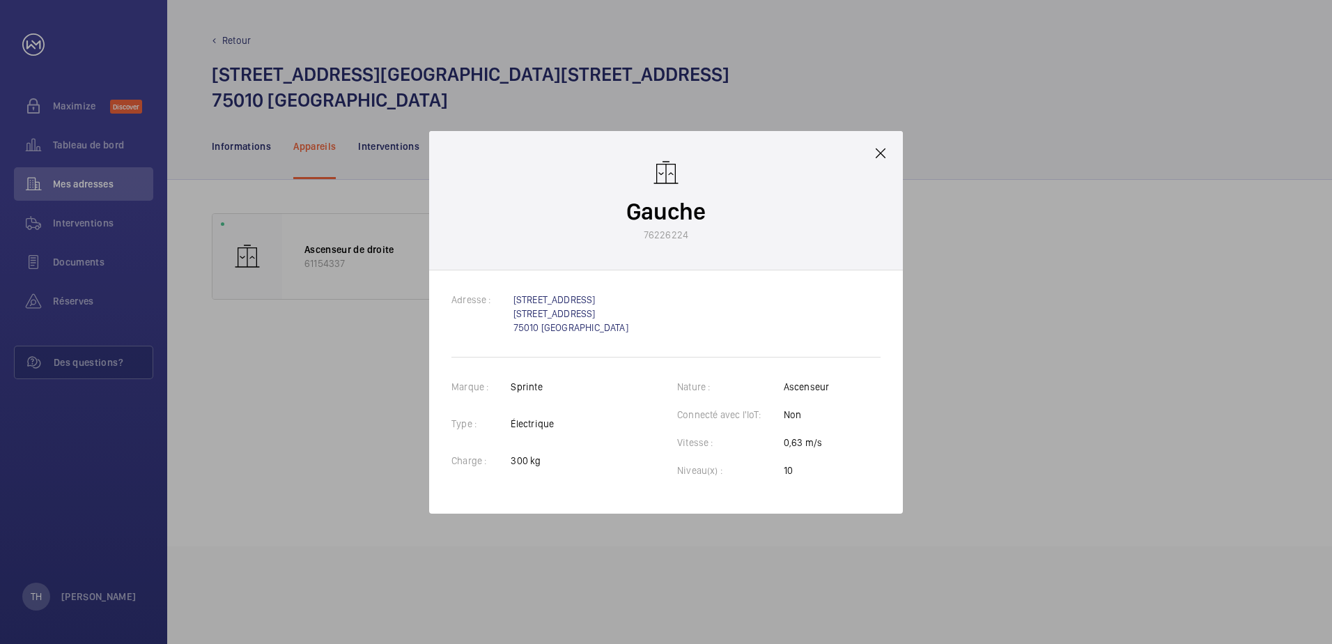
click at [887, 150] on mat-icon at bounding box center [880, 153] width 17 height 17
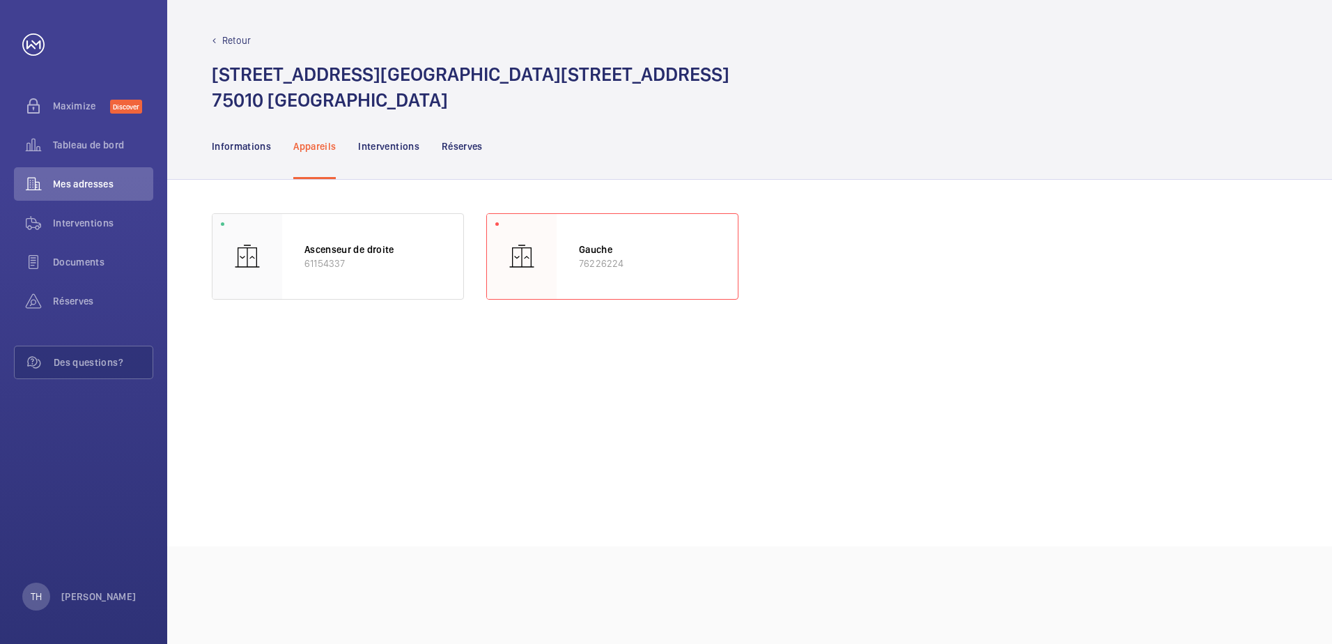
click at [218, 31] on div "Retour [STREET_ADDRESS] [GEOGRAPHIC_DATA][STREET_ADDRESS]" at bounding box center [749, 56] width 1165 height 113
click at [226, 34] on p "Retour" at bounding box center [236, 40] width 29 height 14
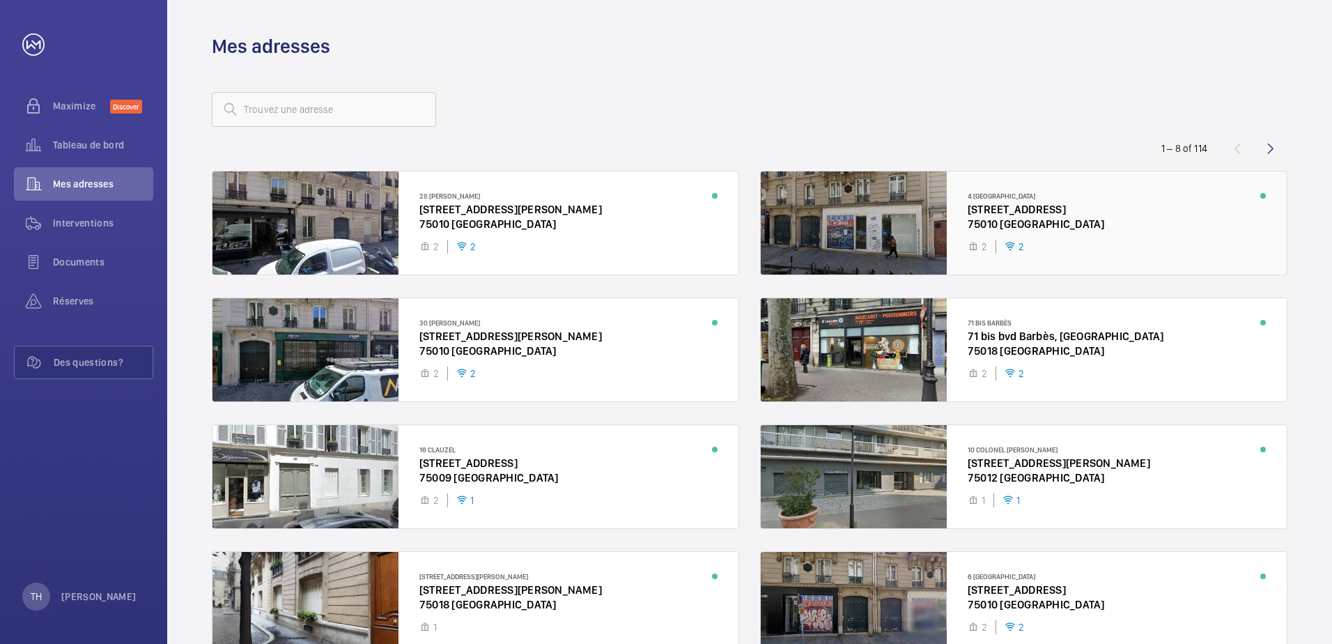
click at [890, 244] on div at bounding box center [1024, 222] width 526 height 103
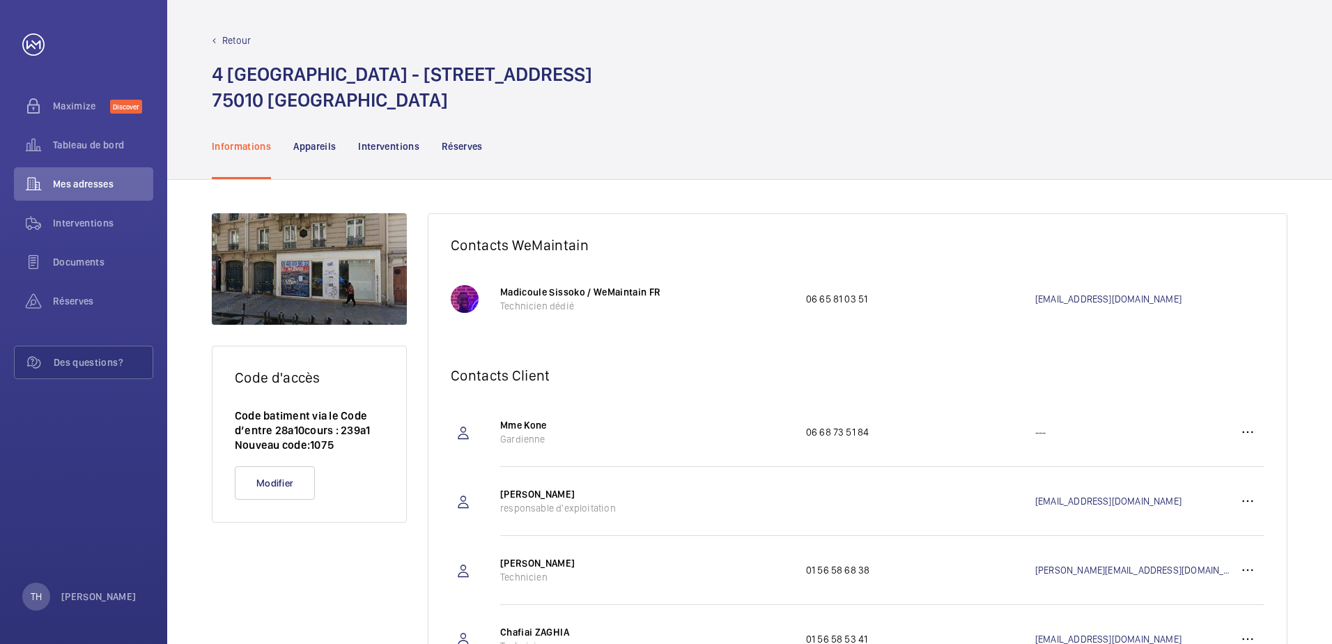
click at [283, 137] on nav "Informations Appareils Interventions Réserves" at bounding box center [347, 146] width 271 height 66
click at [299, 140] on div "Appareils" at bounding box center [314, 146] width 42 height 66
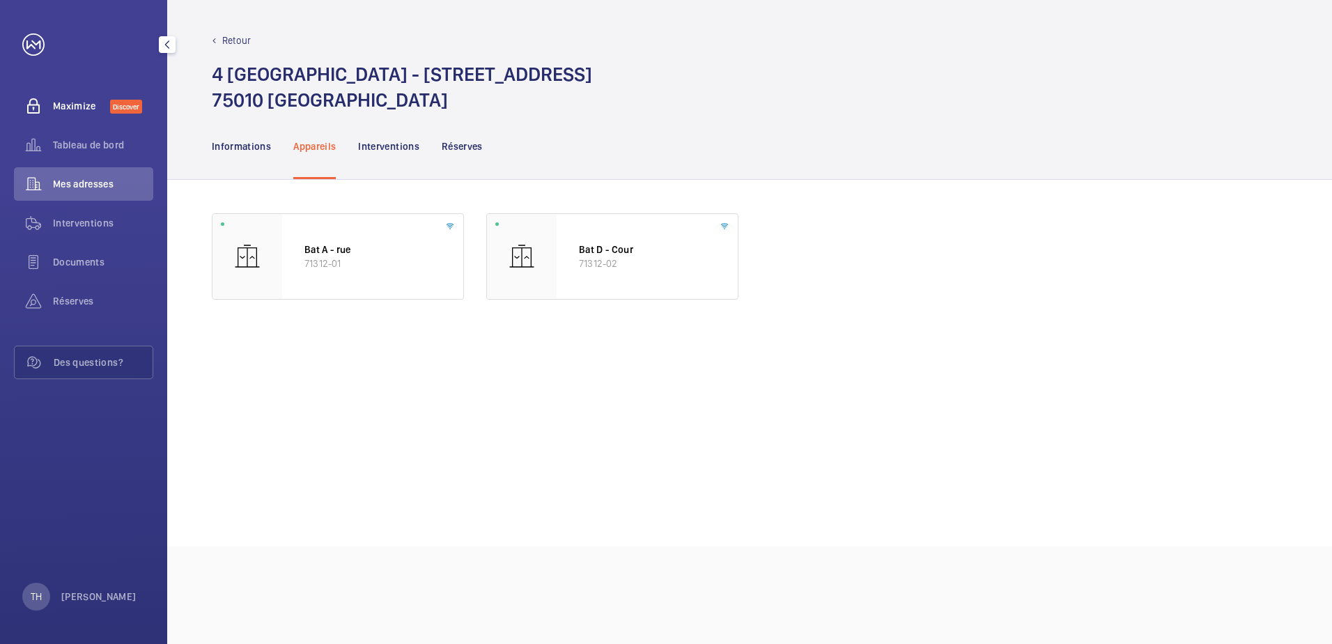
click at [56, 98] on div "Maximize Discover" at bounding box center [83, 105] width 139 height 33
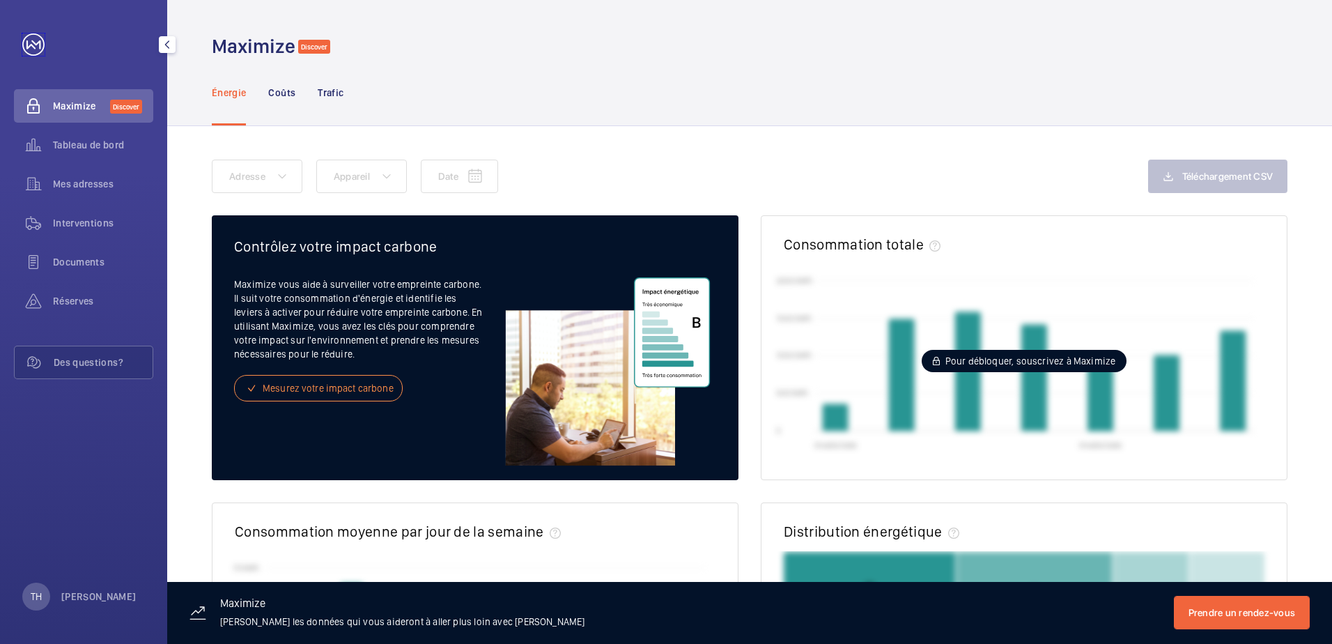
drag, startPoint x: 33, startPoint y: 47, endPoint x: 49, endPoint y: 63, distance: 23.2
click at [33, 47] on link at bounding box center [33, 44] width 22 height 22
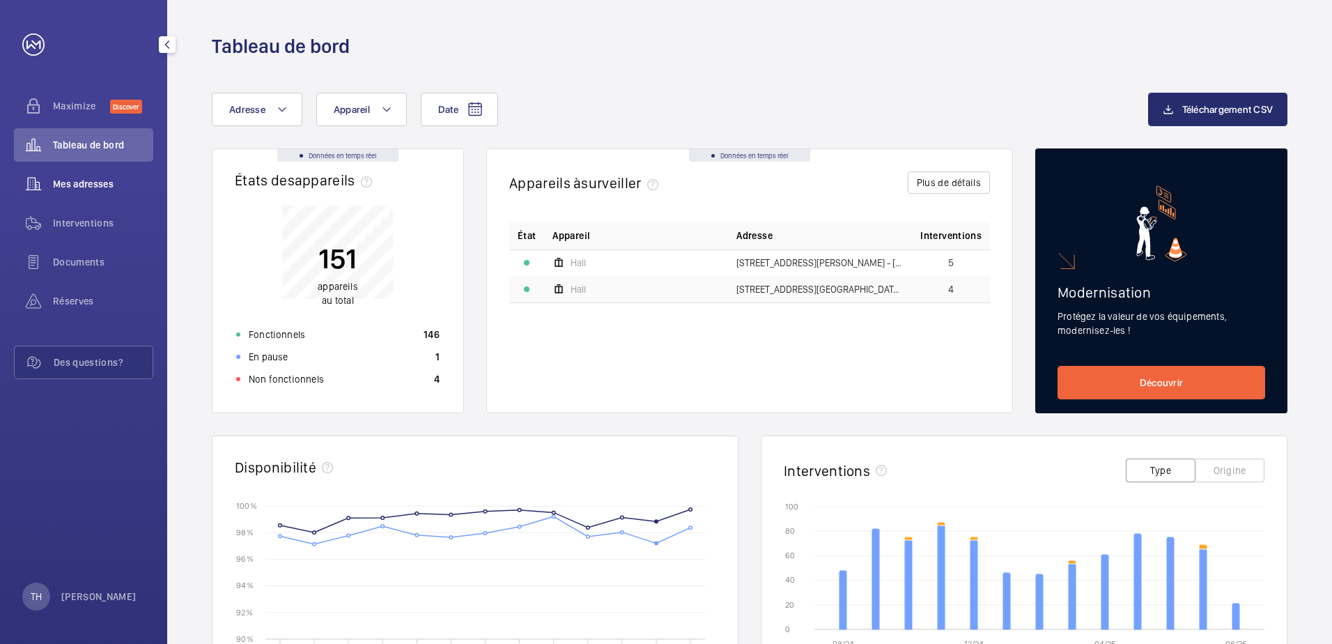
click at [82, 186] on span "Mes adresses" at bounding box center [103, 184] width 100 height 14
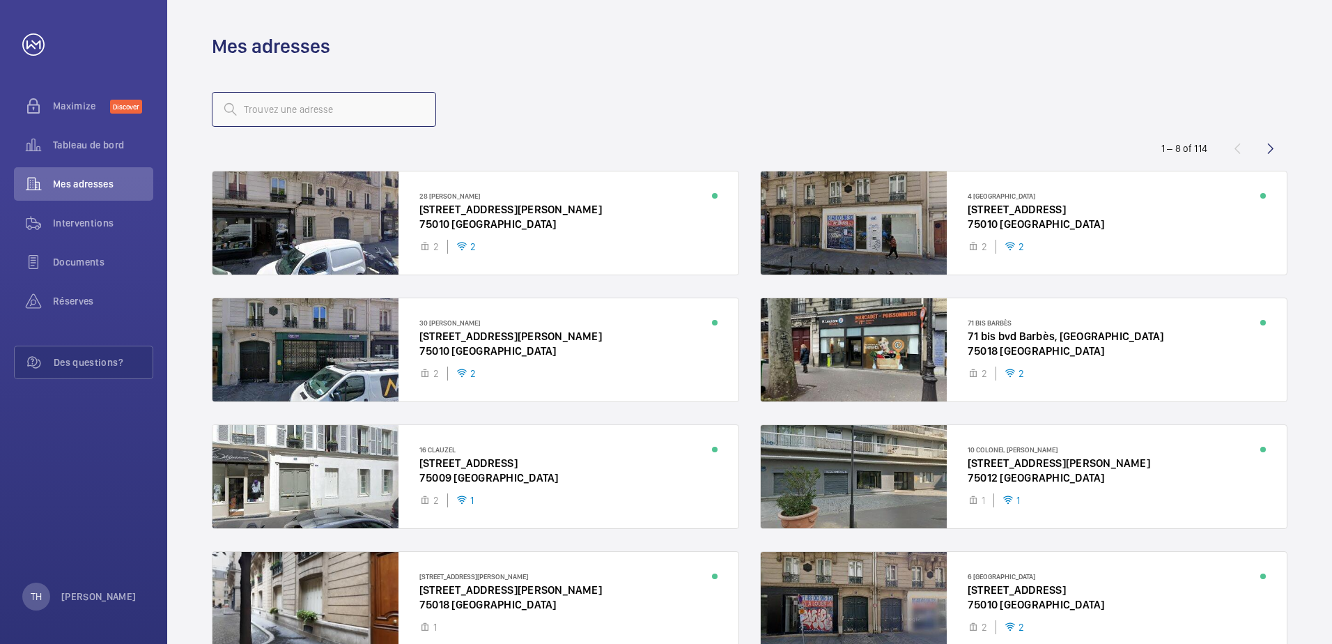
click at [331, 113] on input "text" at bounding box center [324, 109] width 224 height 35
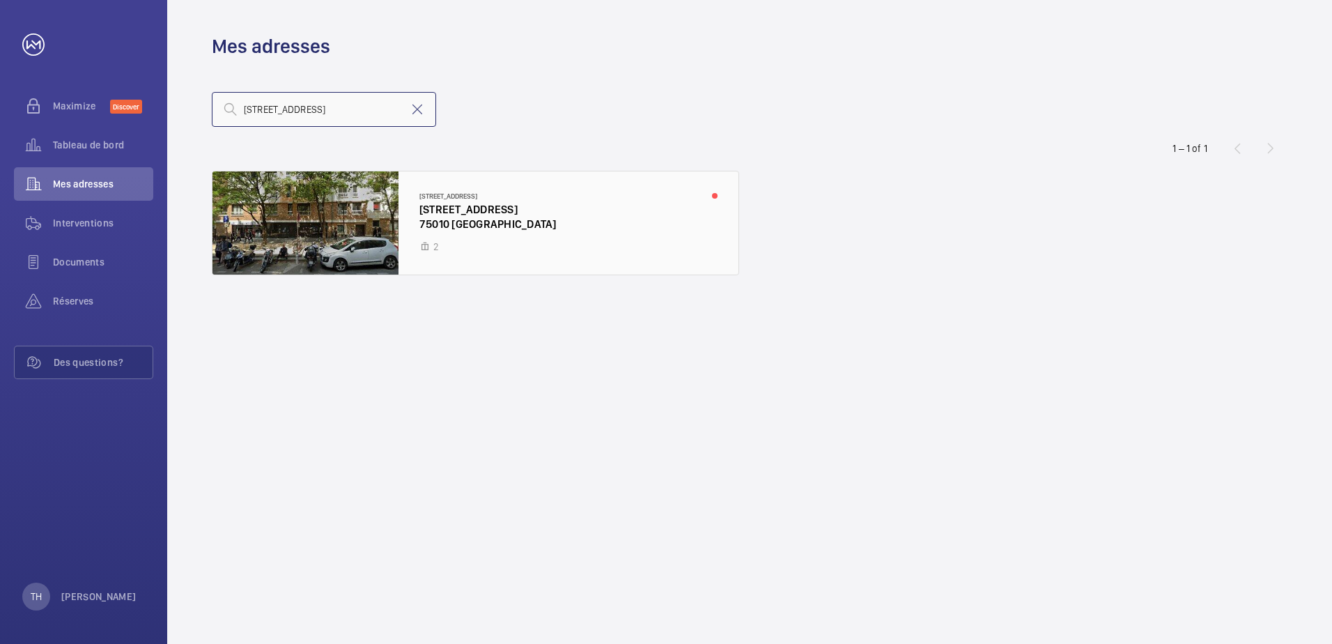
type input "[STREET_ADDRESS]"
click at [350, 189] on div at bounding box center [475, 222] width 526 height 103
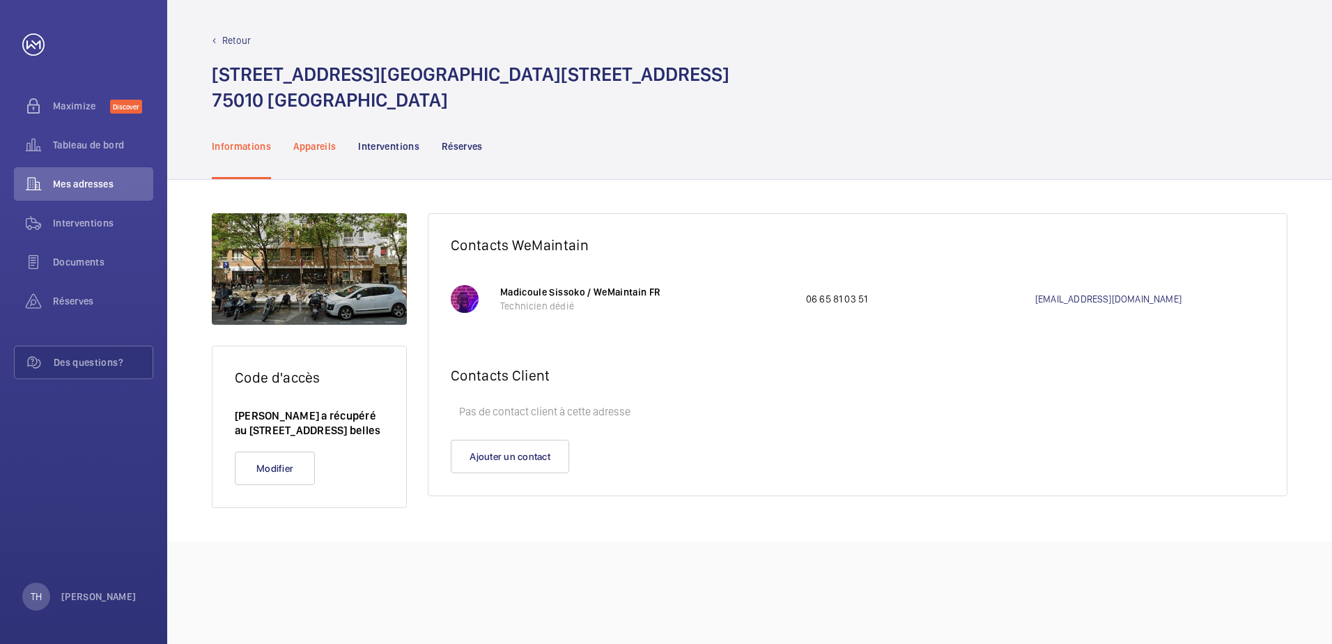
click at [305, 132] on div "Appareils" at bounding box center [314, 146] width 42 height 66
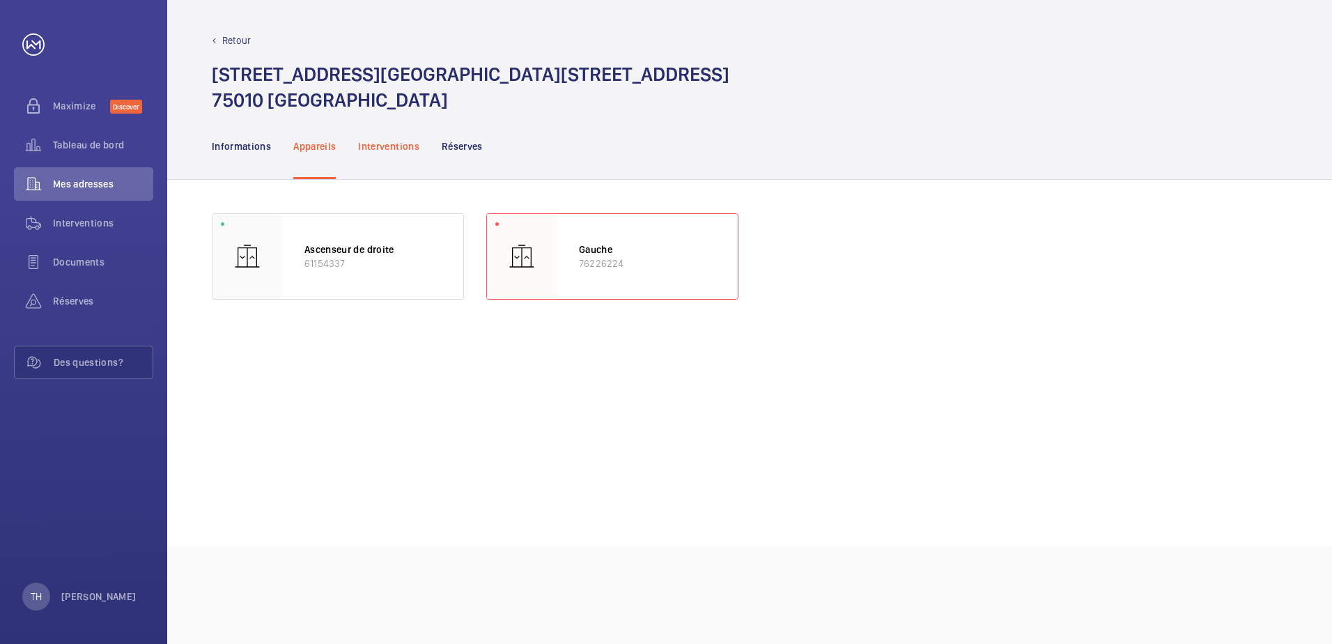
click at [365, 141] on p "Interventions" at bounding box center [388, 146] width 61 height 14
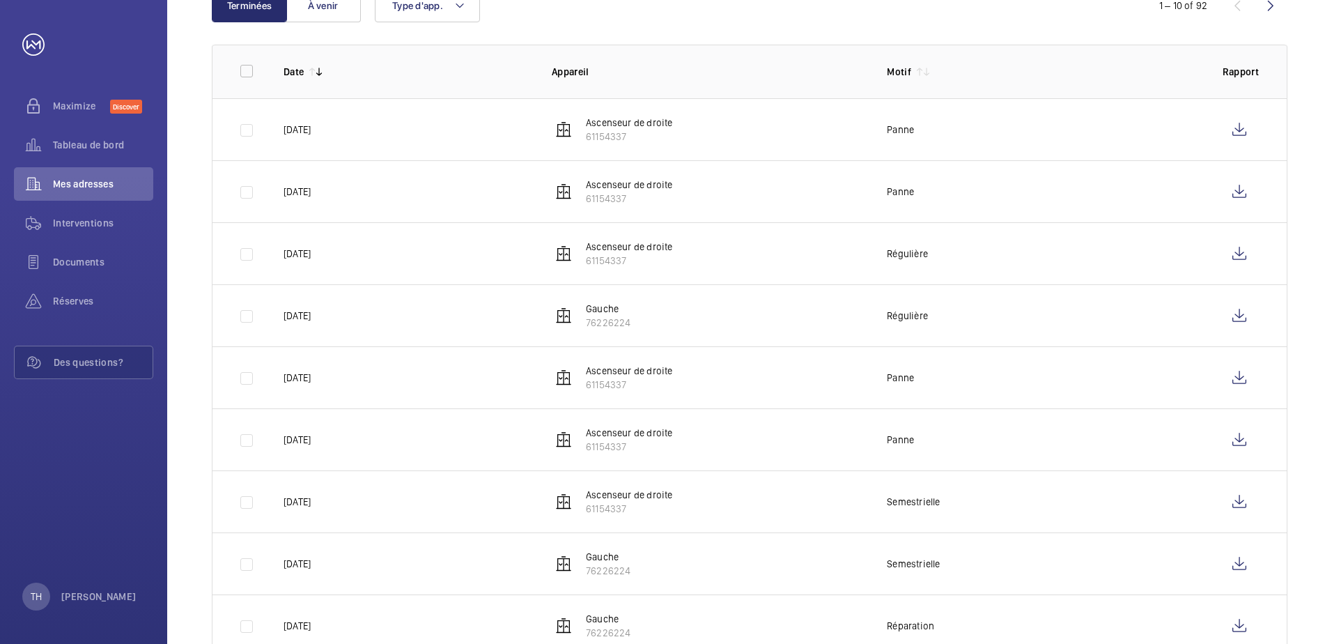
scroll to position [333, 0]
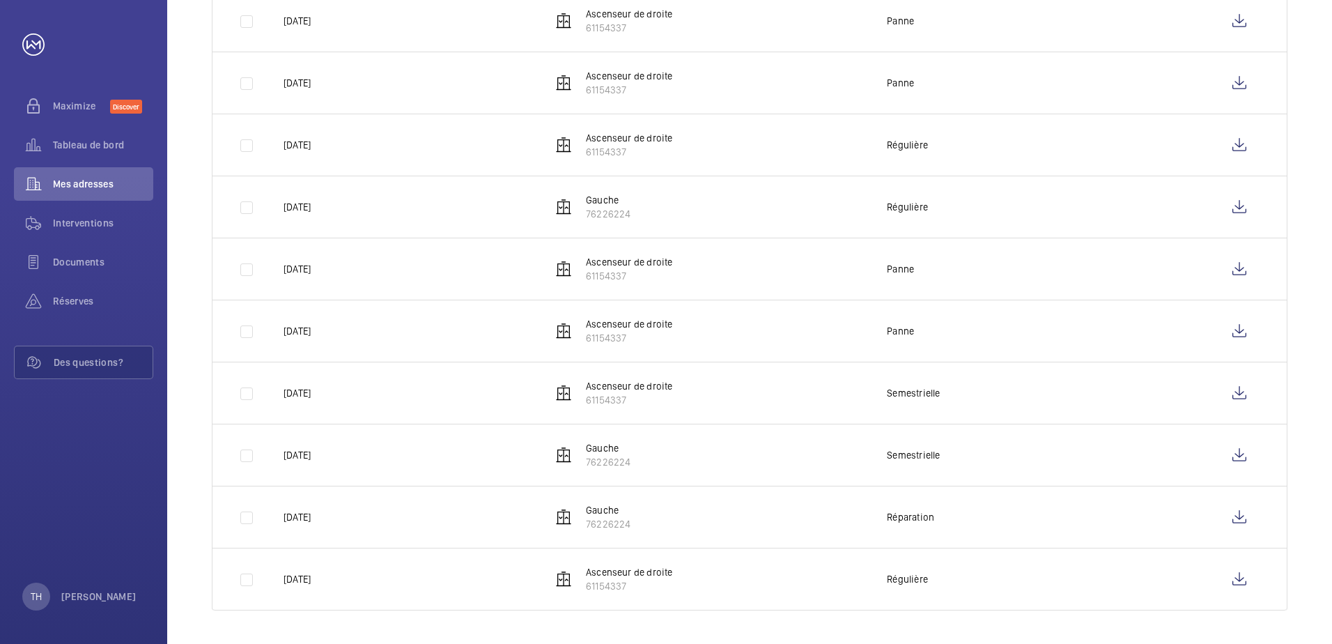
drag, startPoint x: 649, startPoint y: 518, endPoint x: 548, endPoint y: 497, distance: 103.1
click at [548, 497] on td "Gauche 76226224" at bounding box center [696, 517] width 335 height 62
drag, startPoint x: 548, startPoint y: 497, endPoint x: 731, endPoint y: 459, distance: 187.2
click at [729, 459] on td "Gauche 76226224" at bounding box center [696, 455] width 335 height 62
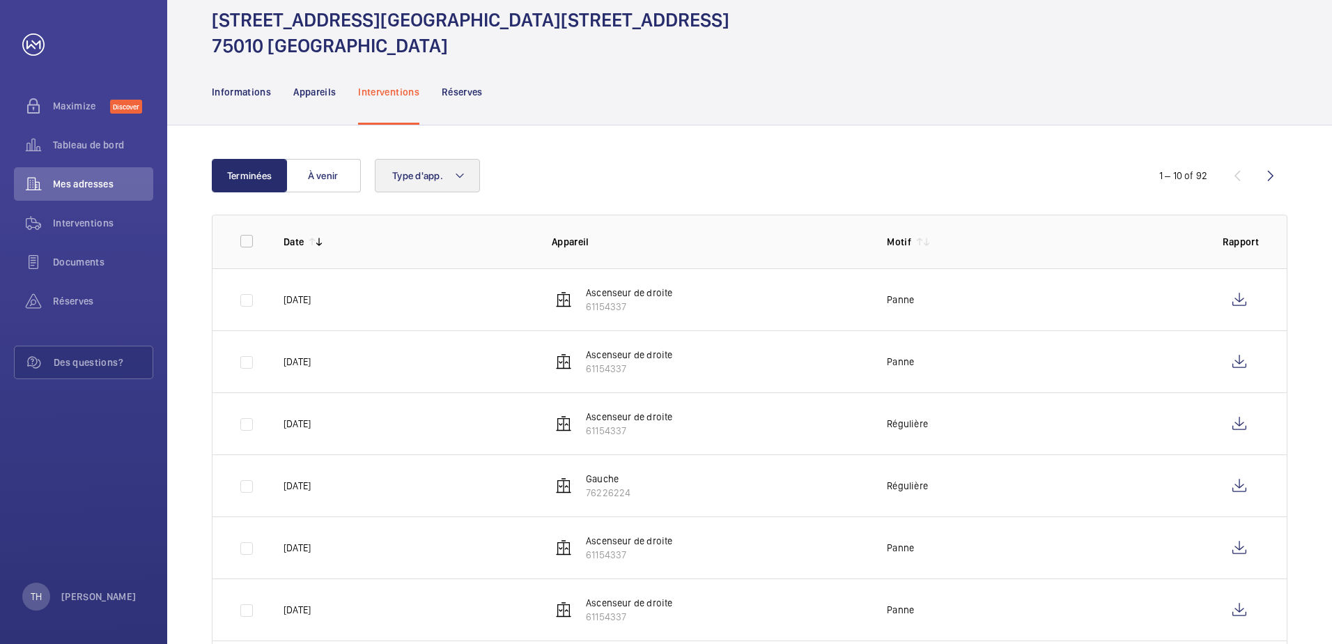
scroll to position [124, 0]
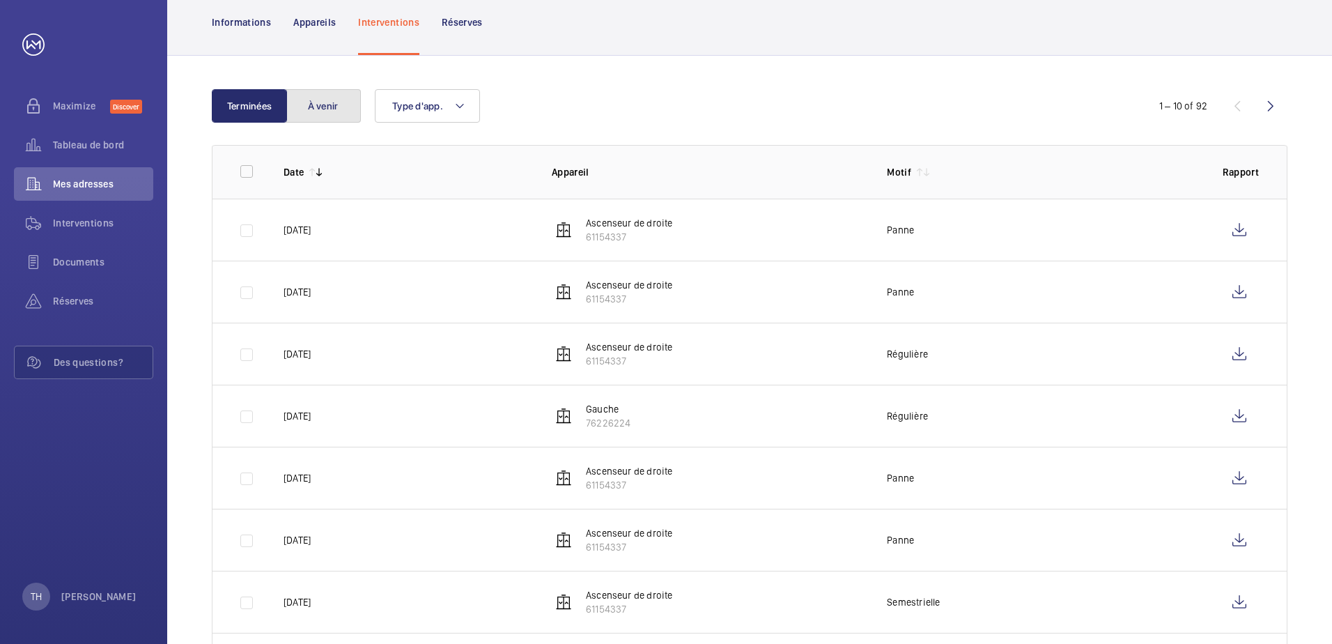
click at [331, 114] on button "À venir" at bounding box center [323, 105] width 75 height 33
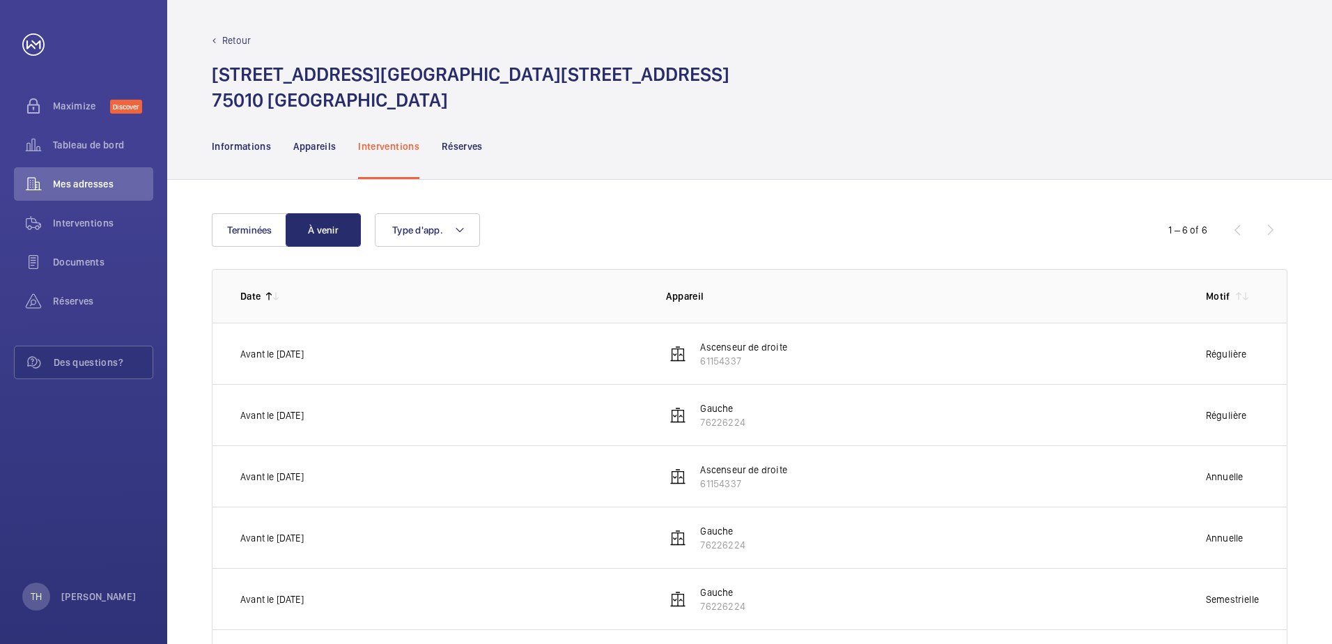
scroll to position [70, 0]
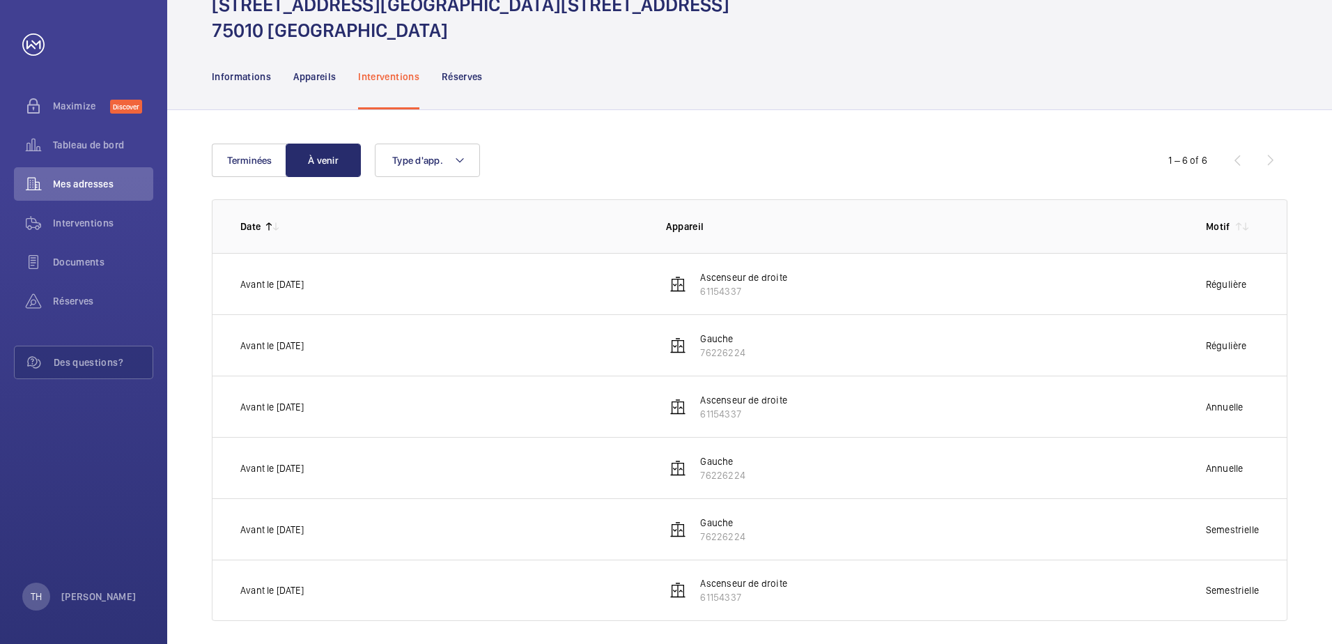
click at [706, 341] on p "Gauche" at bounding box center [722, 339] width 45 height 14
click at [680, 348] on img at bounding box center [677, 345] width 17 height 17
click at [724, 326] on td "Gauche 76226224" at bounding box center [913, 344] width 539 height 61
click at [731, 332] on p "Gauche" at bounding box center [722, 339] width 45 height 14
drag, startPoint x: 233, startPoint y: 346, endPoint x: 372, endPoint y: 348, distance: 139.3
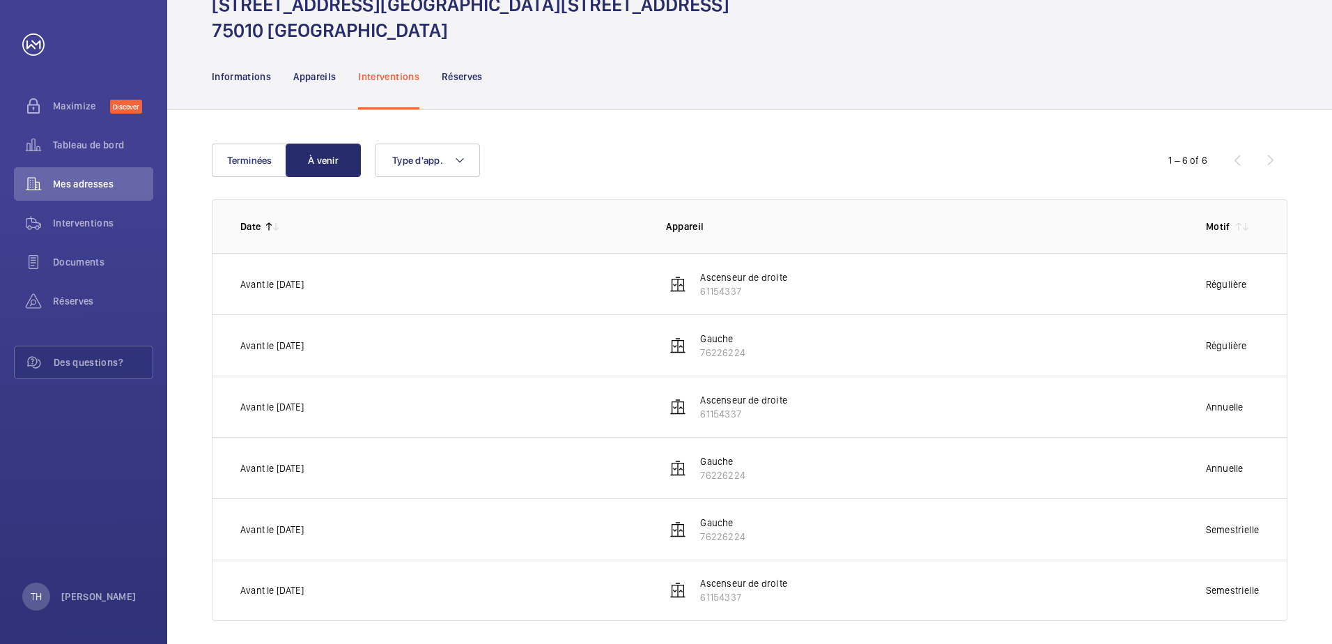
click at [372, 348] on td "Avant le [DATE]" at bounding box center [427, 344] width 431 height 61
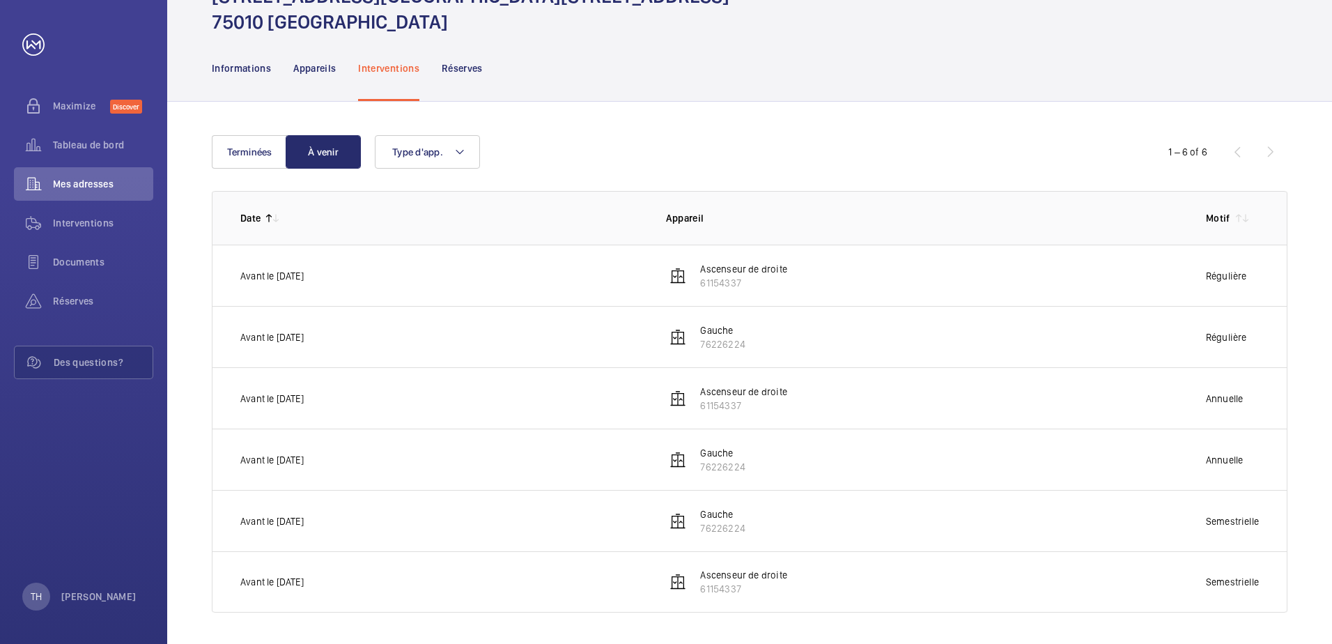
scroll to position [80, 0]
click at [827, 347] on td "Gauche 76226224" at bounding box center [913, 334] width 539 height 61
drag, startPoint x: 780, startPoint y: 347, endPoint x: 233, endPoint y: 267, distance: 552.6
click at [0, 0] on tbody "Avant le [DATE] Ascenseur de droite 61154337 Régulière Avant le [DATE] Gauche 7…" at bounding box center [0, 0] width 0 height 0
